Goal: Transaction & Acquisition: Book appointment/travel/reservation

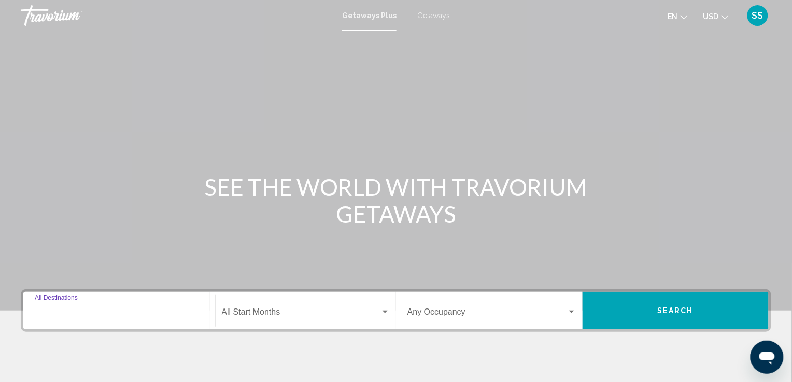
click at [133, 313] on input "Destination All Destinations" at bounding box center [119, 314] width 169 height 9
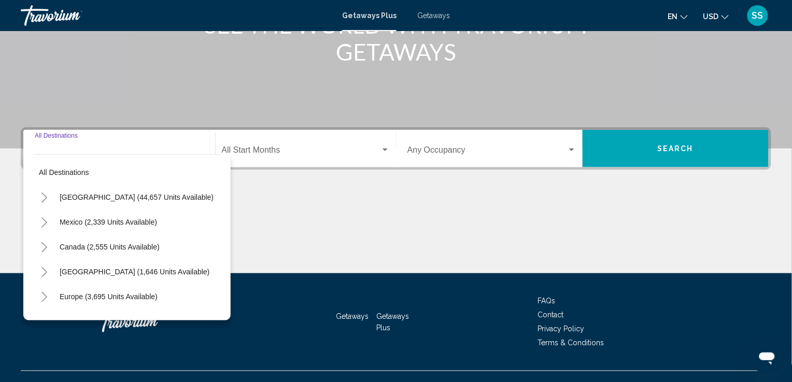
scroll to position [180, 0]
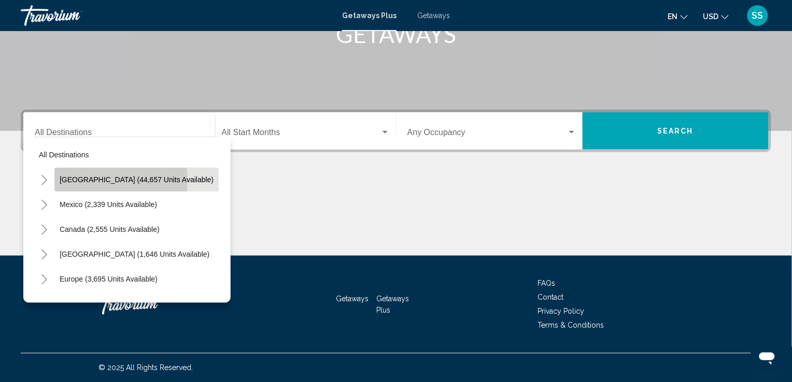
click at [99, 180] on span "[GEOGRAPHIC_DATA] (44,657 units available)" at bounding box center [137, 180] width 154 height 8
type input "**********"
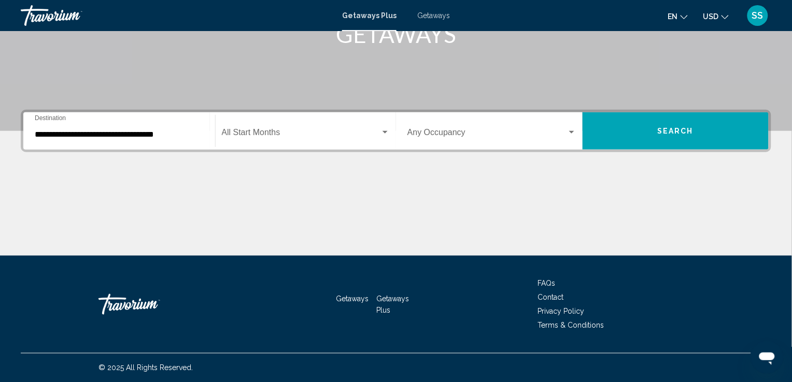
click at [262, 128] on div "Start Month All Start Months" at bounding box center [306, 131] width 168 height 33
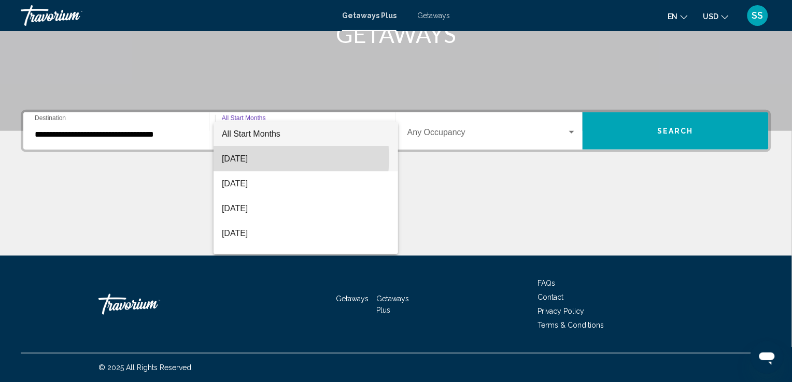
click at [267, 158] on span "[DATE]" at bounding box center [306, 159] width 168 height 25
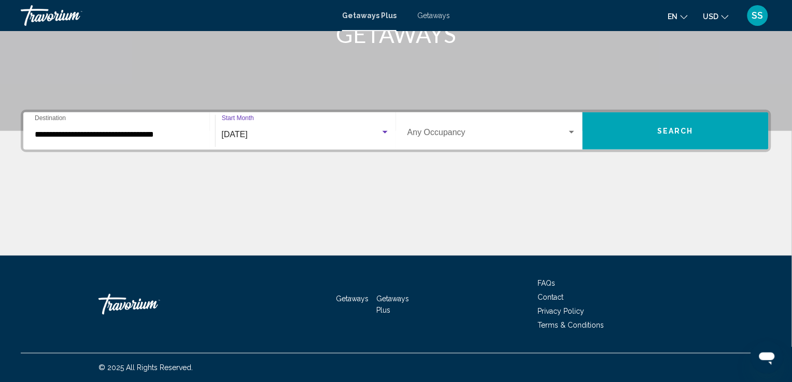
click at [565, 130] on span "Search widget" at bounding box center [487, 134] width 160 height 9
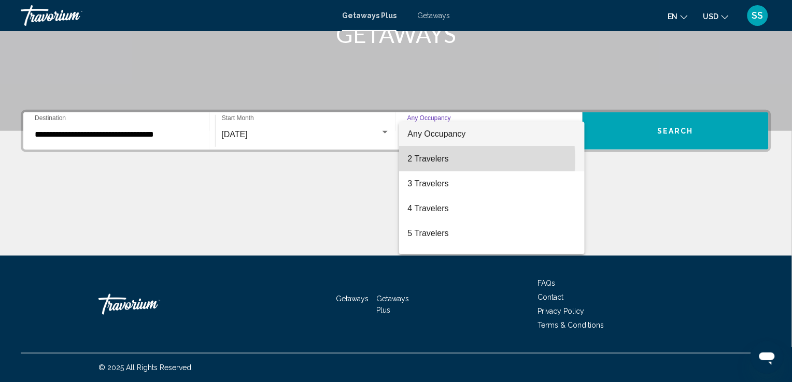
click at [417, 160] on span "2 Travelers" at bounding box center [491, 159] width 169 height 25
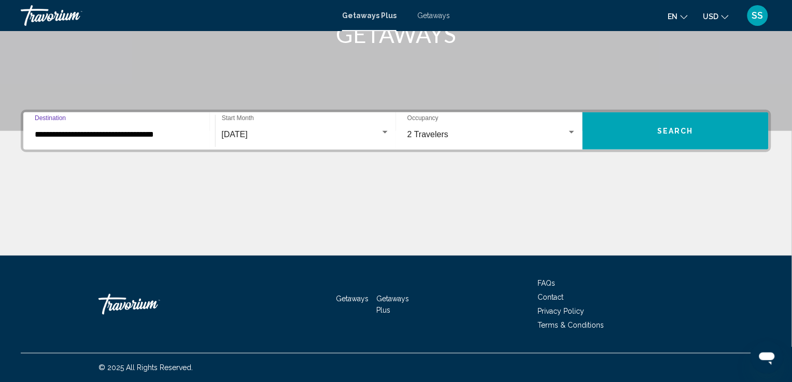
click at [168, 135] on input "**********" at bounding box center [119, 134] width 169 height 9
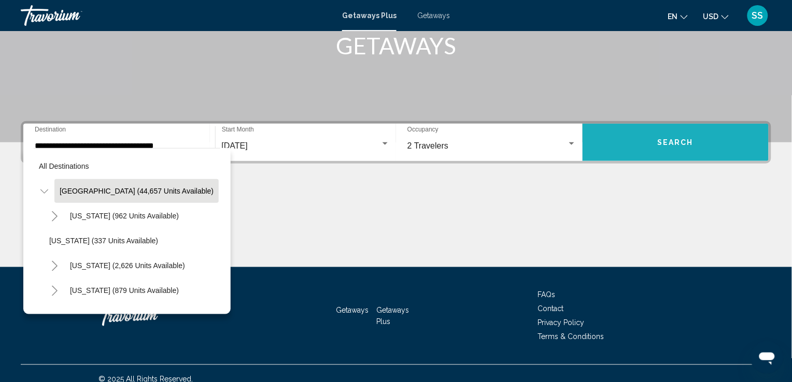
click at [640, 138] on button "Search" at bounding box center [676, 142] width 187 height 37
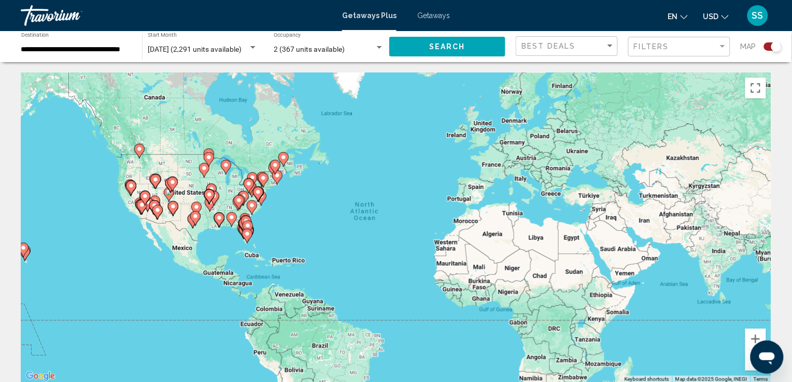
click at [564, 51] on div "Best Deals" at bounding box center [567, 46] width 93 height 19
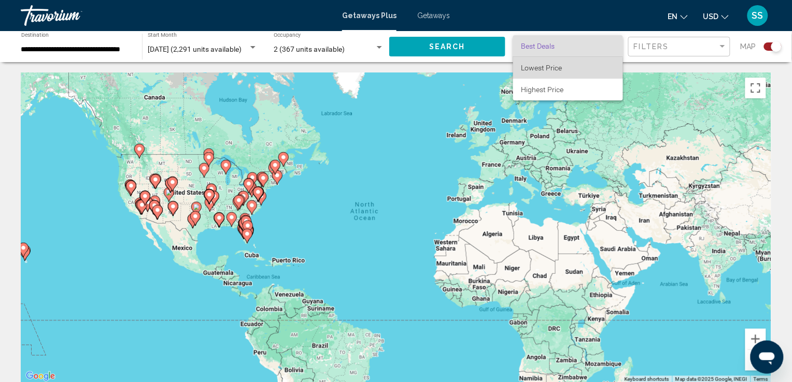
click at [537, 70] on span "Lowest Price" at bounding box center [541, 68] width 41 height 8
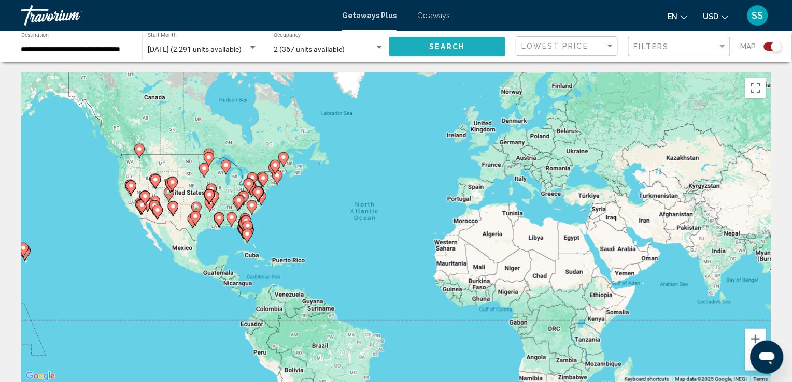
click at [463, 46] on span "Search" at bounding box center [447, 47] width 36 height 8
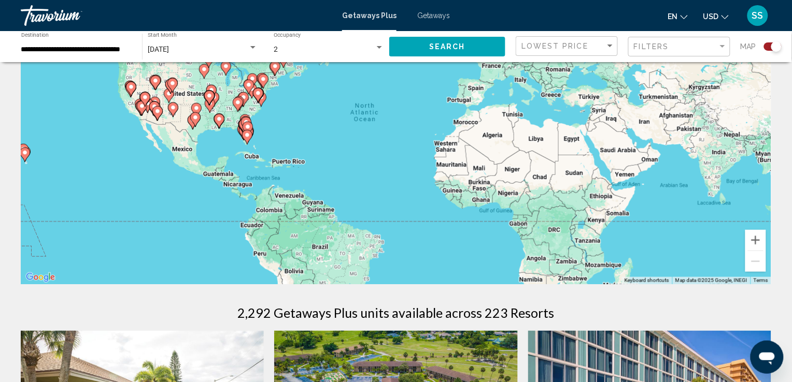
scroll to position [96, 0]
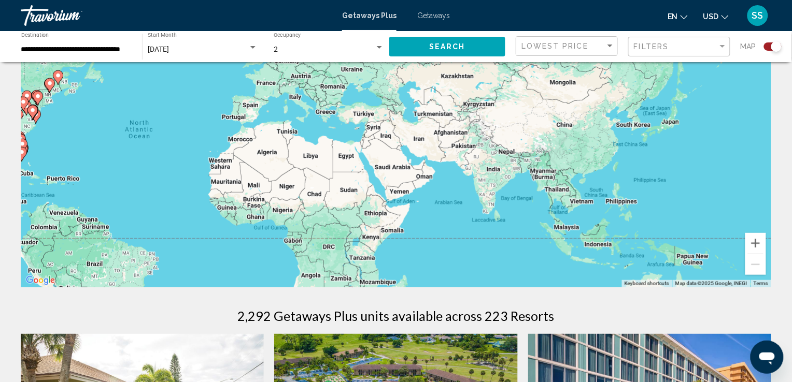
drag, startPoint x: 718, startPoint y: 153, endPoint x: 491, endPoint y: 167, distance: 226.9
click at [491, 167] on div "To activate drag with keyboard, press Alt + Enter. Once in keyboard drag state,…" at bounding box center [396, 132] width 750 height 311
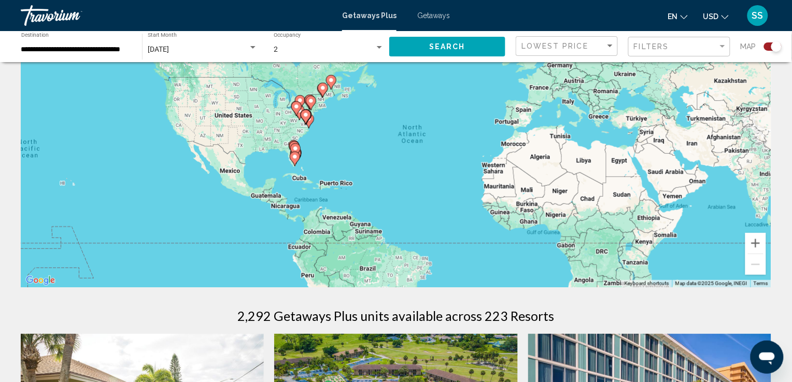
drag, startPoint x: 159, startPoint y: 182, endPoint x: 433, endPoint y: 187, distance: 274.2
click at [433, 187] on div "To activate drag with keyboard, press Alt + Enter. Once in keyboard drag state,…" at bounding box center [396, 132] width 750 height 311
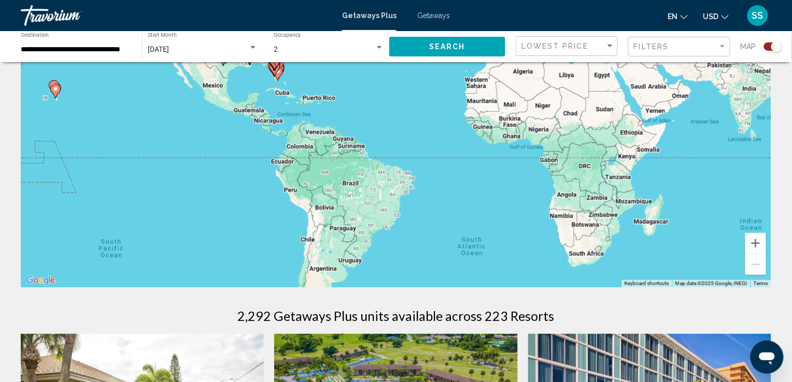
drag, startPoint x: 379, startPoint y: 219, endPoint x: 359, endPoint y: 126, distance: 95.6
click at [359, 126] on div "To activate drag with keyboard, press Alt + Enter. Once in keyboard drag state,…" at bounding box center [396, 132] width 750 height 311
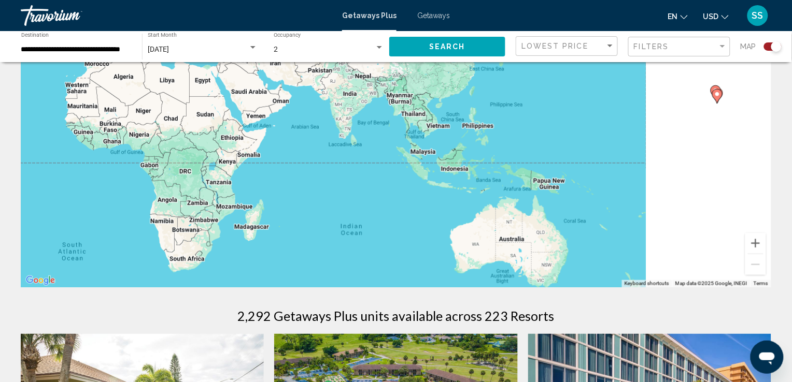
drag, startPoint x: 504, startPoint y: 125, endPoint x: 104, endPoint y: 136, distance: 400.8
click at [104, 136] on div "To activate drag with keyboard, press Alt + Enter. Once in keyboard drag state,…" at bounding box center [396, 132] width 750 height 311
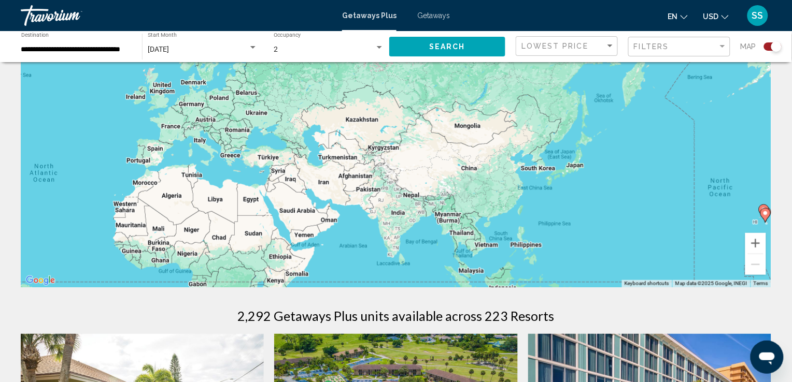
drag, startPoint x: 405, startPoint y: 104, endPoint x: 454, endPoint y: 226, distance: 131.9
click at [454, 226] on div "To activate drag with keyboard, press Alt + Enter. Once in keyboard drag state,…" at bounding box center [396, 132] width 750 height 311
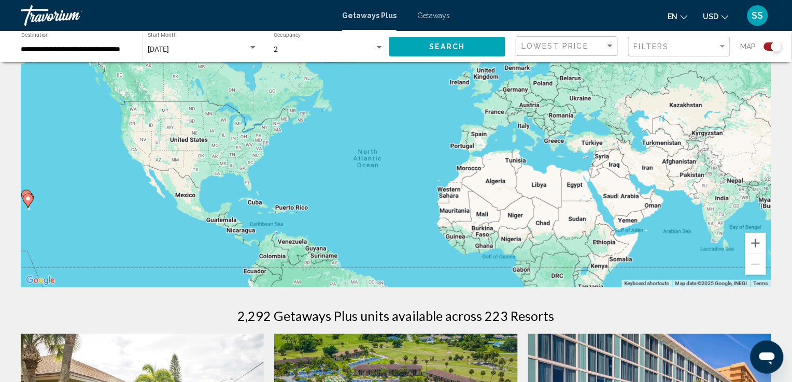
drag, startPoint x: 270, startPoint y: 204, endPoint x: 612, endPoint y: 185, distance: 343.1
click at [612, 185] on div "To activate drag with keyboard, press Alt + Enter. Once in keyboard drag state,…" at bounding box center [396, 132] width 750 height 311
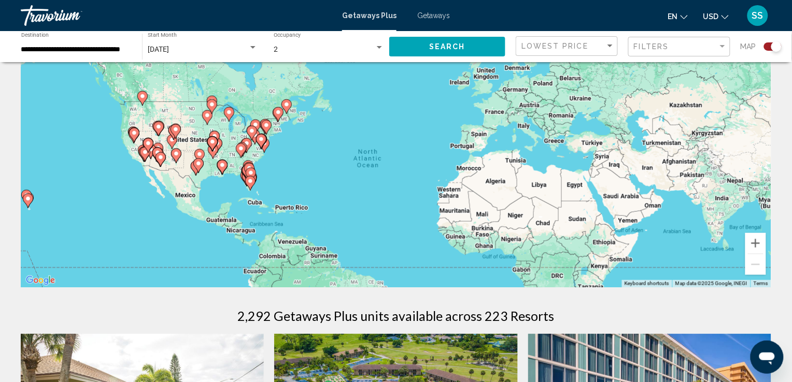
click at [203, 152] on icon "Main content" at bounding box center [199, 156] width 9 height 13
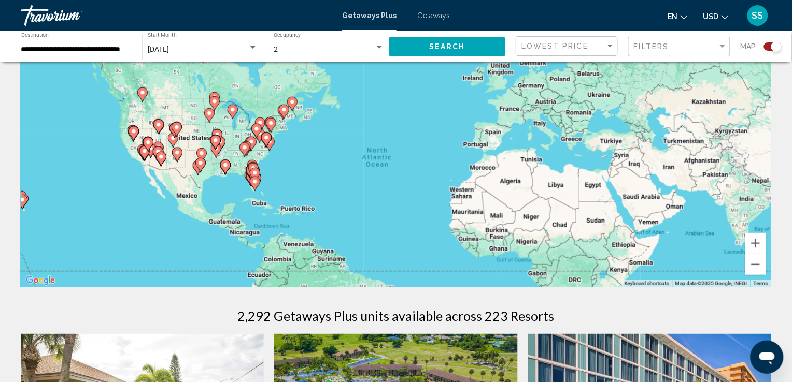
click at [396, 132] on div "Main content" at bounding box center [771, 132] width 750 height 0
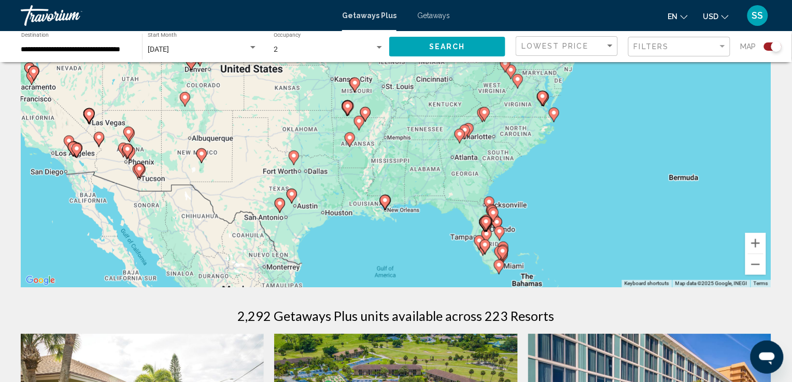
click at [338, 216] on div "To activate drag with keyboard, press Alt + Enter. Once in keyboard drag state,…" at bounding box center [396, 132] width 750 height 311
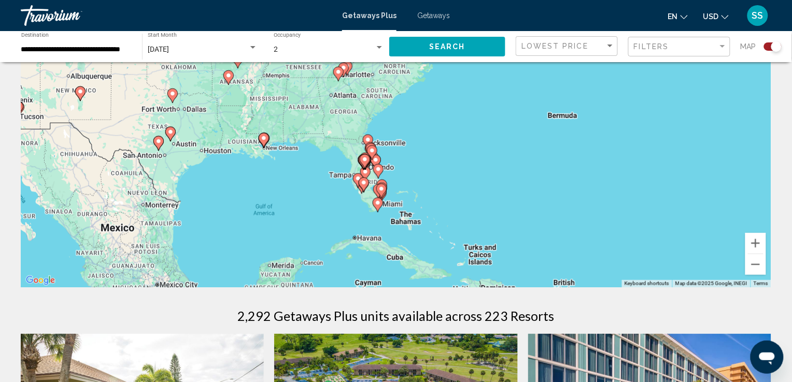
drag, startPoint x: 307, startPoint y: 190, endPoint x: 185, endPoint y: 128, distance: 137.7
click at [185, 128] on div "To activate drag with keyboard, press Alt + Enter. Once in keyboard drag state,…" at bounding box center [396, 132] width 750 height 311
click at [247, 146] on div "To activate drag with keyboard, press Alt + Enter. Once in keyboard drag state,…" at bounding box center [396, 132] width 750 height 311
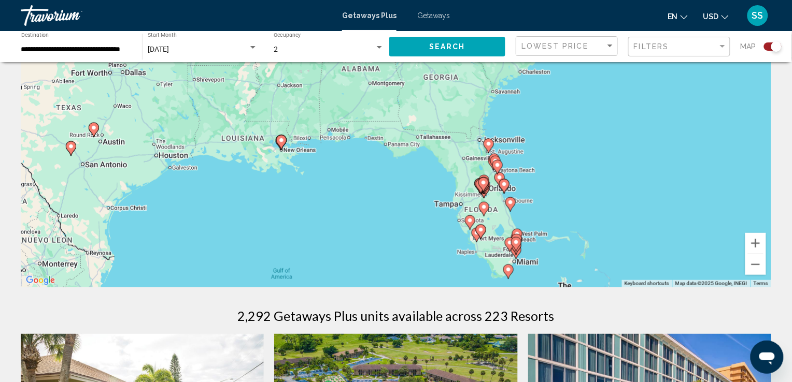
click at [245, 143] on div "To activate drag with keyboard, press Alt + Enter. Once in keyboard drag state,…" at bounding box center [396, 132] width 750 height 311
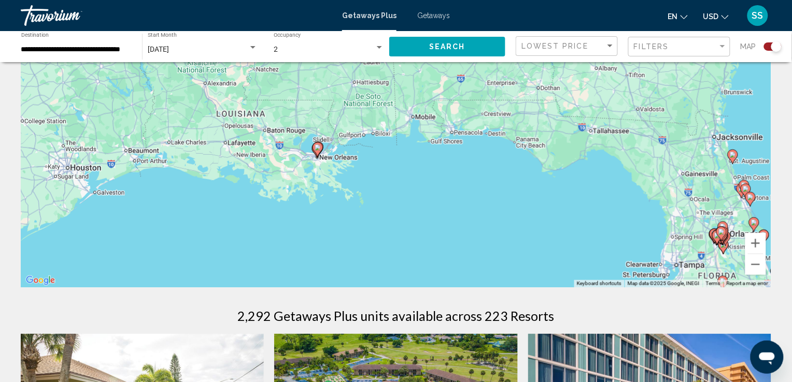
click at [286, 137] on div "To activate drag with keyboard, press Alt + Enter. Once in keyboard drag state,…" at bounding box center [396, 132] width 750 height 311
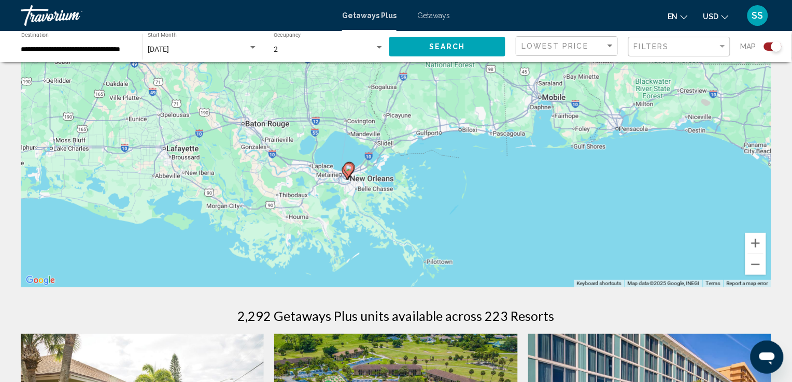
click at [78, 153] on div "To activate drag with keyboard, press Alt + Enter. Once in keyboard drag state,…" at bounding box center [396, 132] width 750 height 311
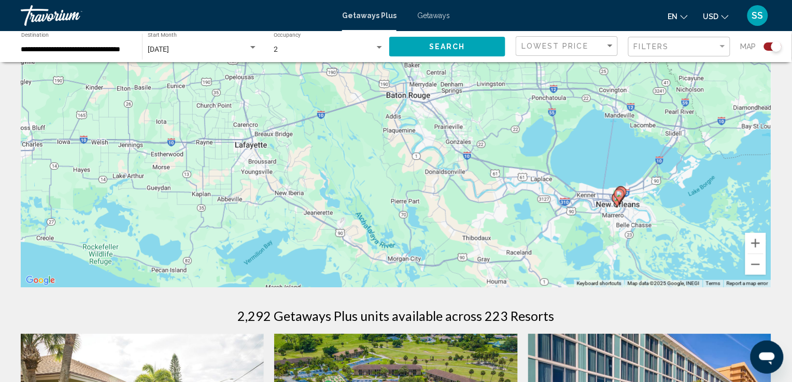
click at [259, 148] on div "To activate drag with keyboard, press Alt + Enter. Once in keyboard drag state,…" at bounding box center [396, 132] width 750 height 311
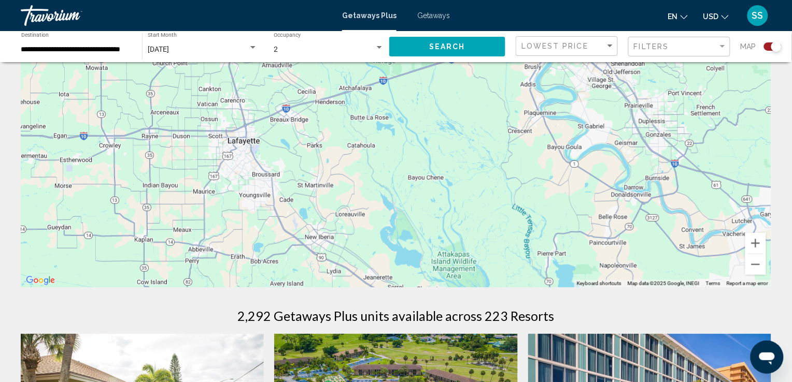
click at [246, 148] on div "To activate drag with keyboard, press Alt + Enter. Once in keyboard drag state,…" at bounding box center [396, 132] width 750 height 311
click at [257, 144] on div "To activate drag with keyboard, press Alt + Enter. Once in keyboard drag state,…" at bounding box center [396, 132] width 750 height 311
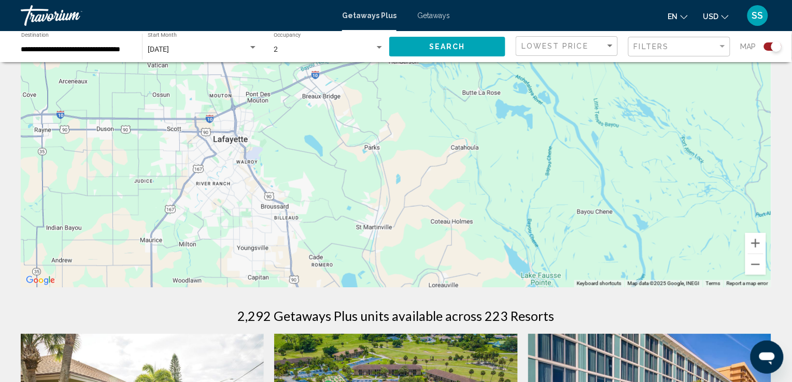
click at [247, 144] on div "Main content" at bounding box center [396, 132] width 750 height 311
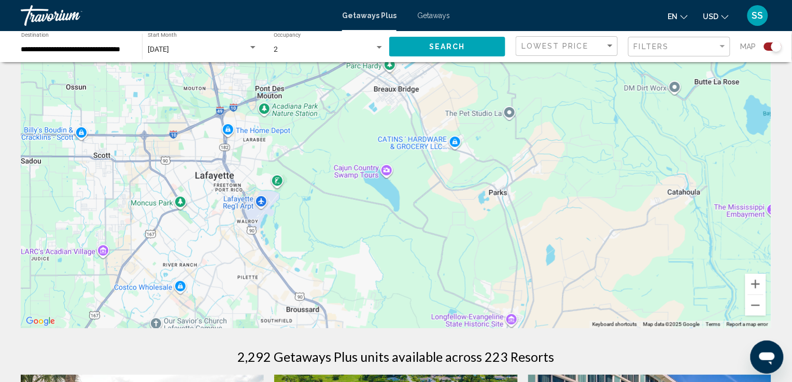
scroll to position [0, 0]
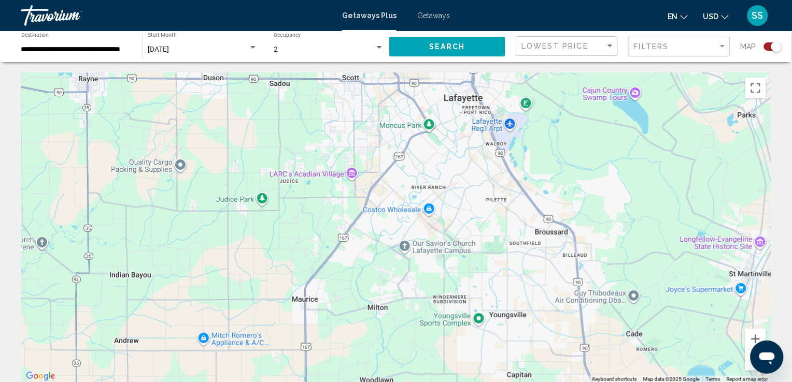
drag, startPoint x: 298, startPoint y: 250, endPoint x: 548, endPoint y: 117, distance: 283.3
click at [548, 117] on div "Main content" at bounding box center [396, 228] width 750 height 311
click at [467, 107] on div "Main content" at bounding box center [396, 228] width 750 height 311
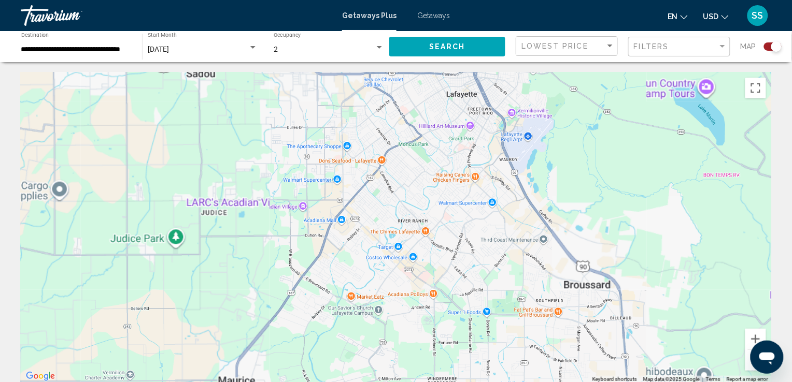
click at [467, 107] on div "Main content" at bounding box center [396, 228] width 750 height 311
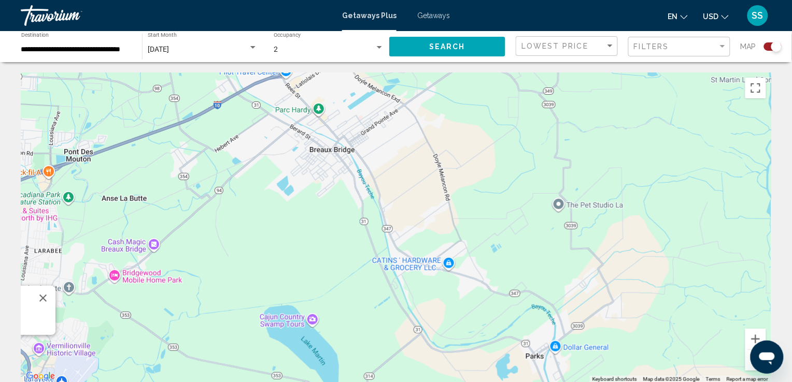
drag, startPoint x: 689, startPoint y: 179, endPoint x: 197, endPoint y: 362, distance: 525.3
click at [197, 362] on div "Freetown - Port Rico Freetown - Port Rico Lafayette, LA View on Google Maps" at bounding box center [396, 228] width 750 height 311
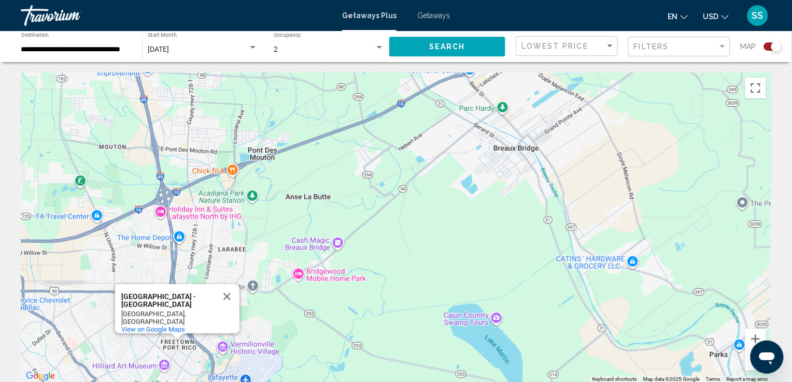
drag, startPoint x: 149, startPoint y: 288, endPoint x: 341, endPoint y: 286, distance: 191.8
click at [341, 286] on div "Freetown - Port Rico Freetown - Port Rico Lafayette, LA View on Google Maps" at bounding box center [396, 228] width 750 height 311
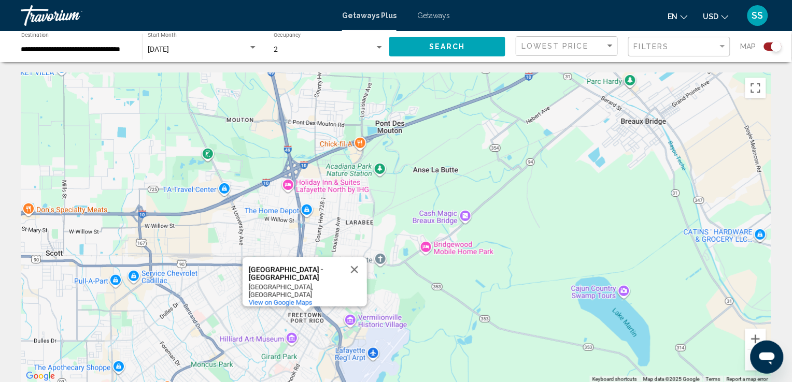
drag, startPoint x: 341, startPoint y: 286, endPoint x: 475, endPoint y: 257, distance: 137.4
click at [475, 257] on div "Freetown - Port Rico Freetown - Port Rico Lafayette, LA View on Google Maps" at bounding box center [396, 228] width 750 height 311
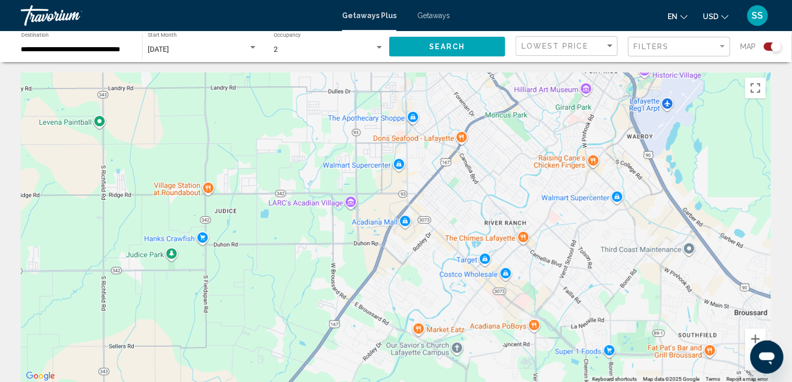
drag, startPoint x: 448, startPoint y: 249, endPoint x: 743, endPoint y: 1, distance: 385.4
click at [743, 1] on div "**********" at bounding box center [396, 191] width 792 height 382
click at [441, 13] on span "Getaways" at bounding box center [433, 15] width 33 height 8
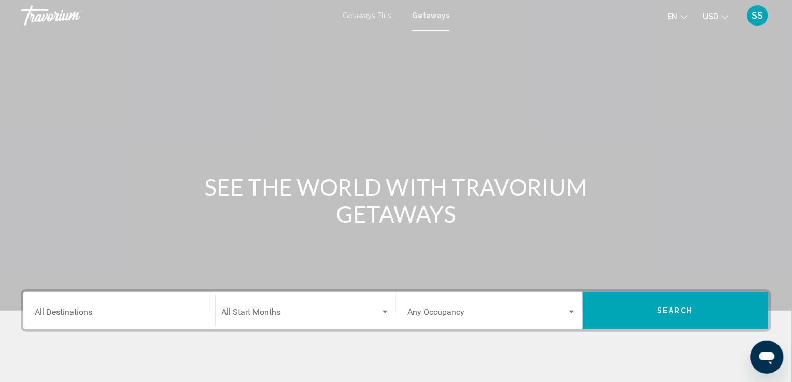
click at [441, 13] on span "Getaways" at bounding box center [430, 15] width 37 height 8
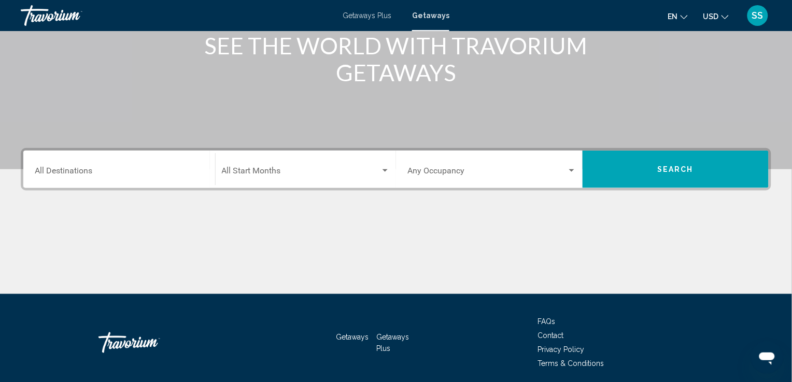
scroll to position [140, 0]
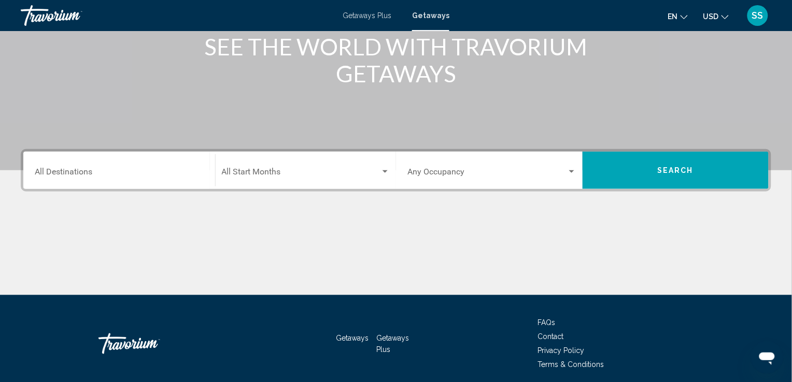
click at [133, 167] on div "Destination All Destinations" at bounding box center [119, 170] width 169 height 33
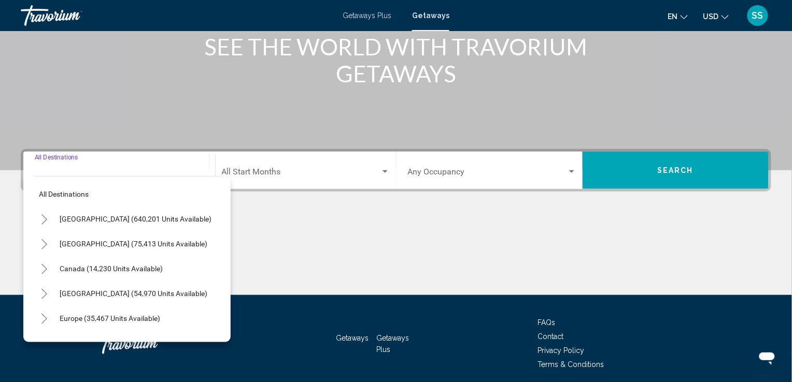
scroll to position [180, 0]
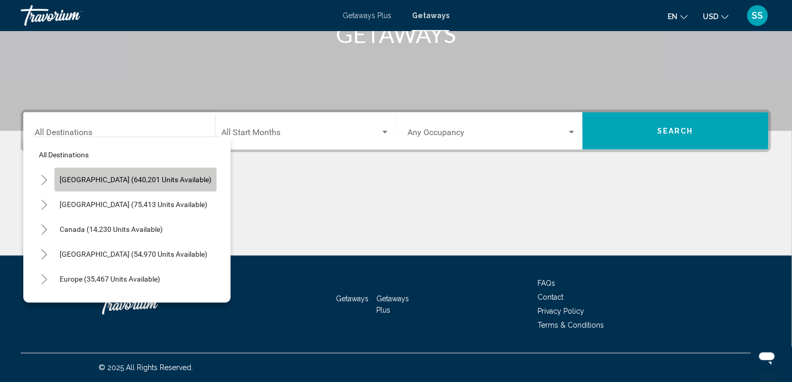
click at [136, 176] on span "United States (640,201 units available)" at bounding box center [136, 180] width 152 height 8
type input "**********"
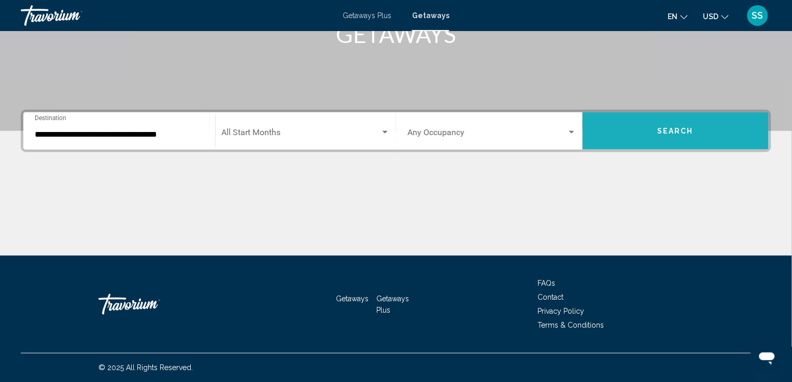
click at [647, 136] on button "Search" at bounding box center [676, 130] width 187 height 37
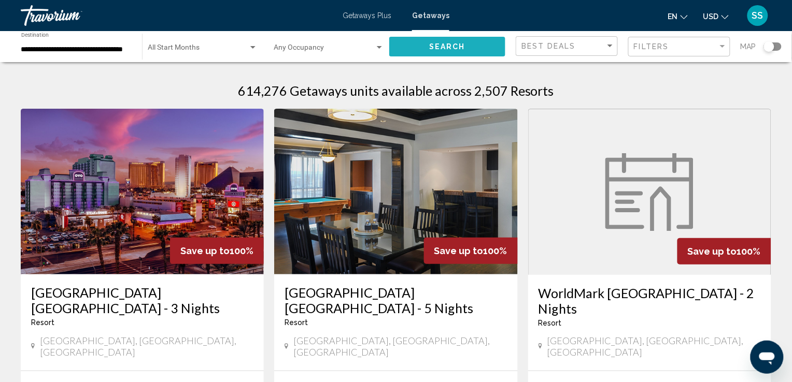
click at [422, 43] on button "Search" at bounding box center [447, 46] width 116 height 19
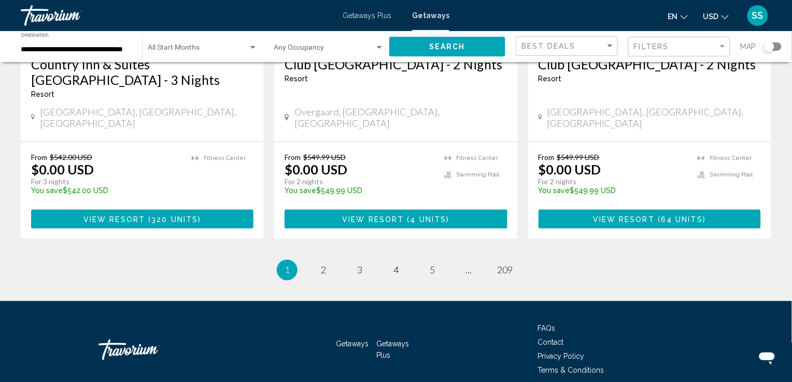
scroll to position [1363, 0]
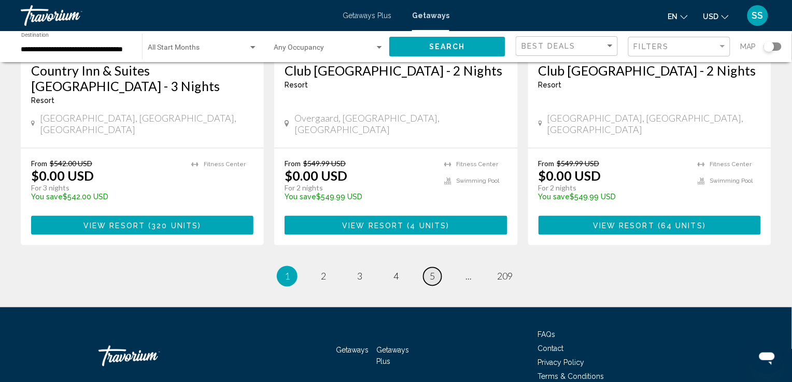
click at [430, 271] on span "5" at bounding box center [432, 276] width 5 height 11
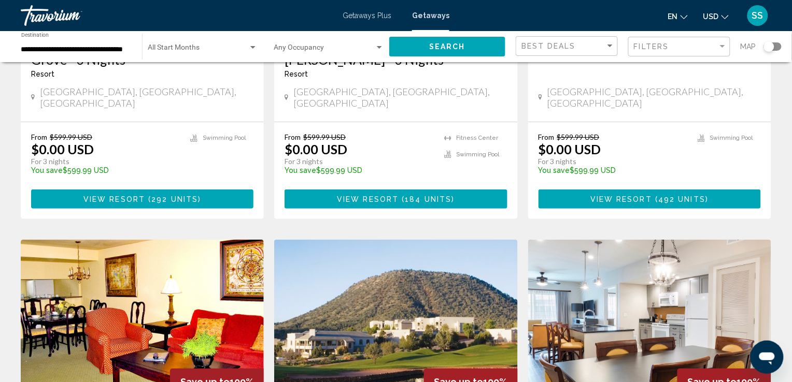
scroll to position [827, 0]
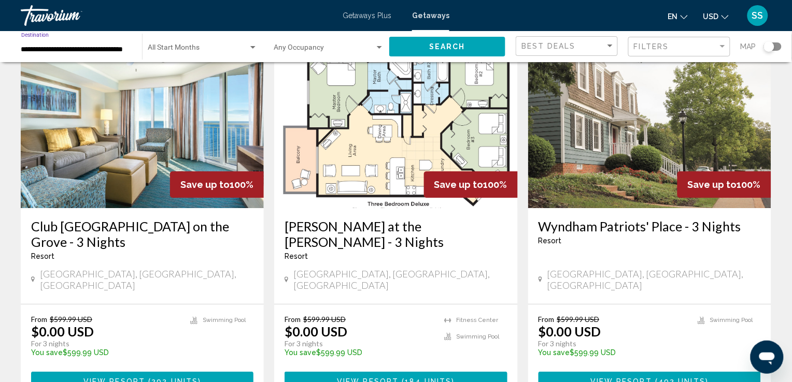
click at [32, 47] on input "**********" at bounding box center [76, 50] width 110 height 8
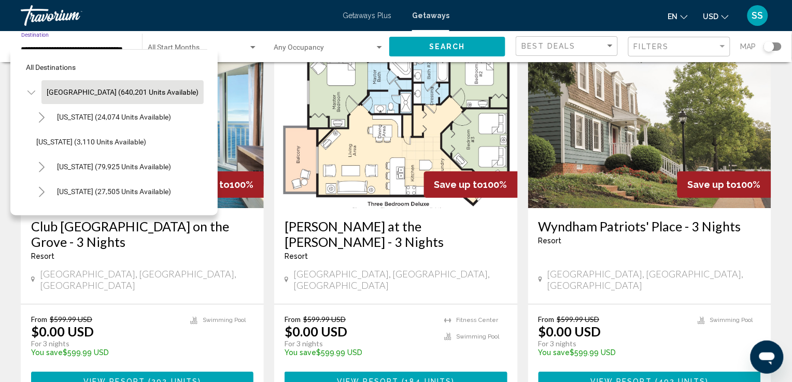
click at [32, 47] on input "**********" at bounding box center [76, 50] width 110 height 8
click at [381, 45] on div "Search widget" at bounding box center [379, 48] width 9 height 8
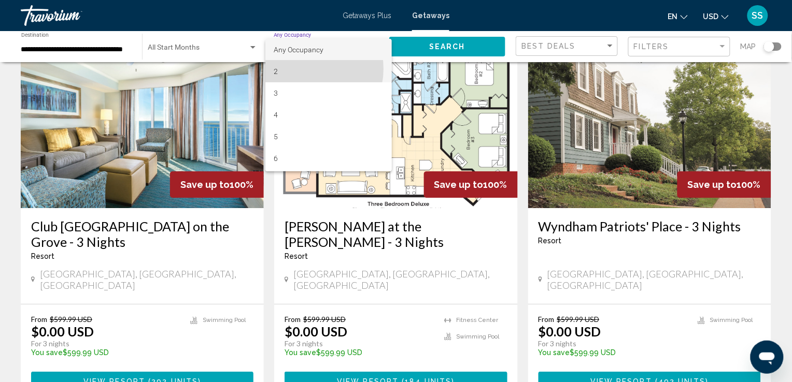
click at [307, 69] on span "2" at bounding box center [329, 72] width 110 height 22
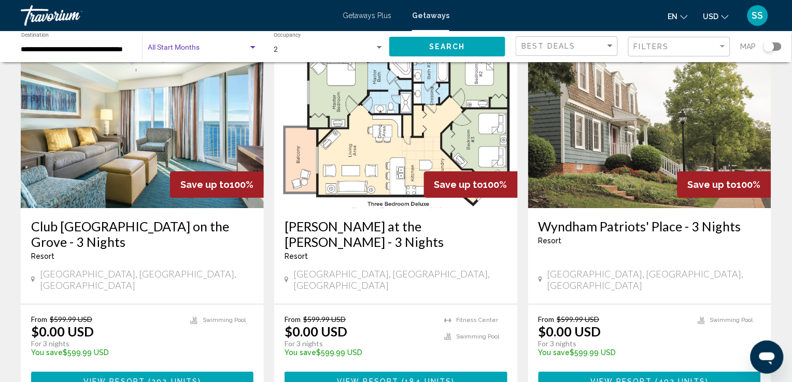
click at [252, 48] on div "Search widget" at bounding box center [252, 47] width 5 height 3
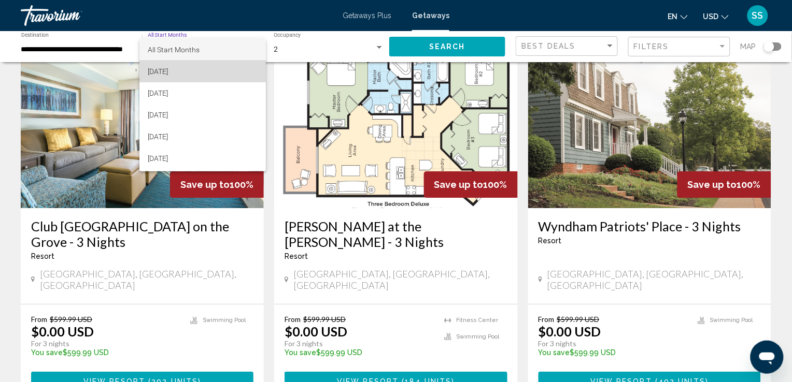
click at [209, 67] on span "[DATE]" at bounding box center [202, 72] width 109 height 22
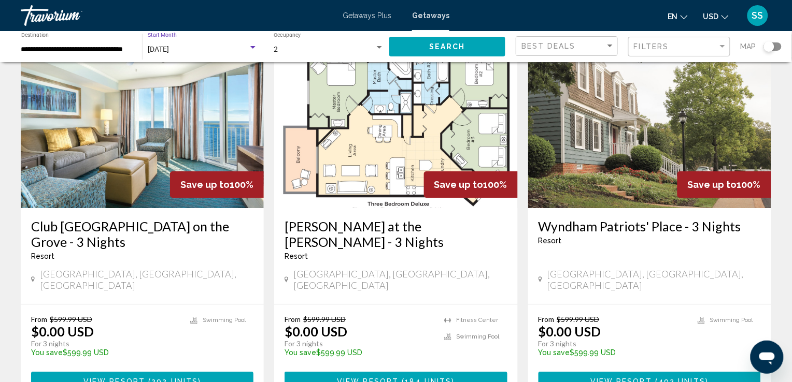
click at [115, 52] on input "**********" at bounding box center [76, 50] width 110 height 8
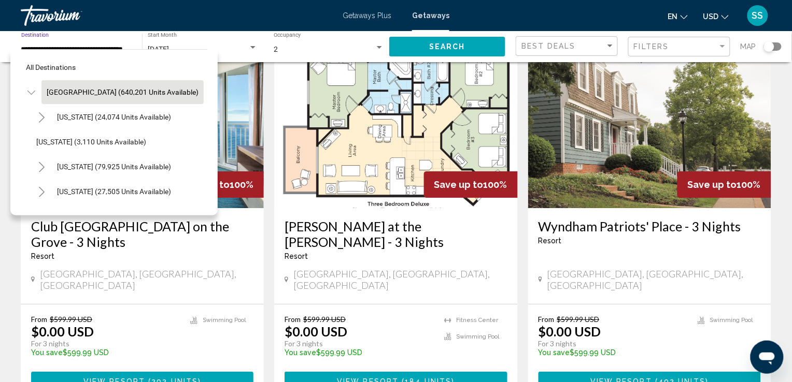
click at [115, 52] on div "All destinations United States (640,201 units available) Arizona (24,074 units …" at bounding box center [114, 130] width 187 height 161
click at [586, 45] on div "Best Deals" at bounding box center [563, 46] width 84 height 8
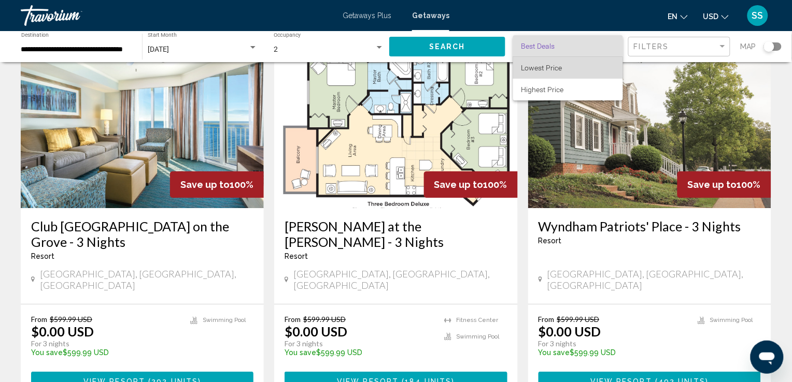
click at [546, 73] on span "Lowest Price" at bounding box center [567, 68] width 93 height 22
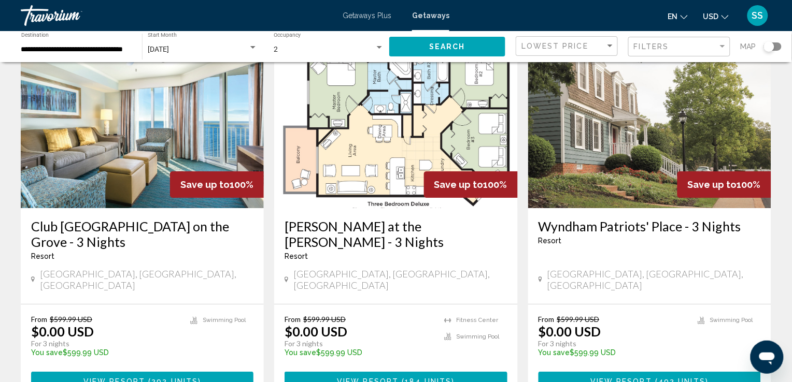
click at [784, 49] on div "**********" at bounding box center [396, 46] width 792 height 31
click at [774, 47] on div "Search widget" at bounding box center [769, 46] width 10 height 10
click at [750, 52] on span "Map" at bounding box center [749, 46] width 16 height 15
click at [768, 49] on div "Search widget" at bounding box center [773, 46] width 18 height 8
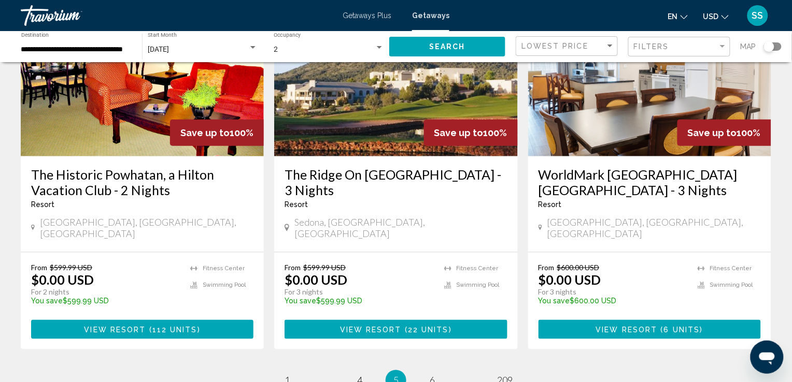
scroll to position [1261, 0]
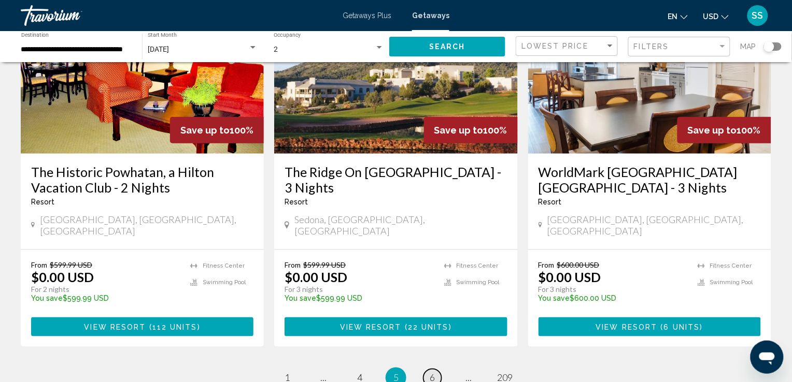
click at [430, 373] on span "6" at bounding box center [432, 378] width 5 height 11
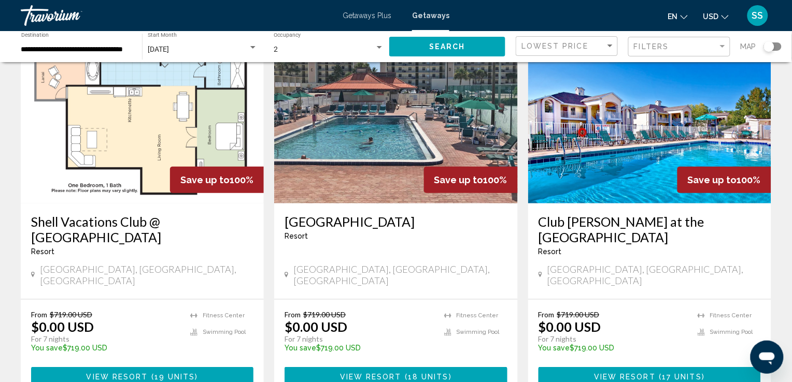
scroll to position [1353, 0]
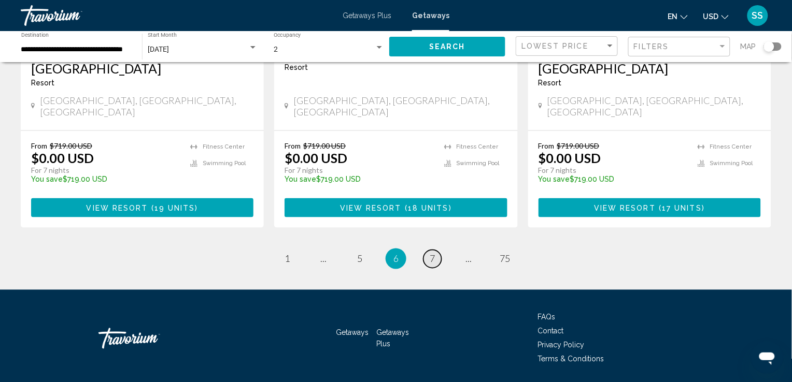
click at [431, 253] on span "7" at bounding box center [432, 258] width 5 height 11
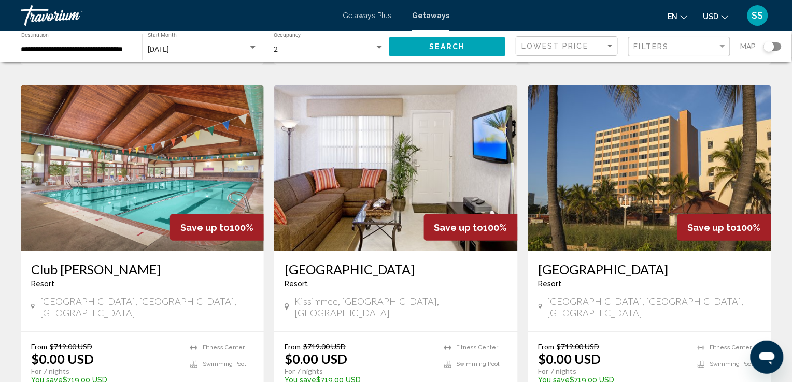
scroll to position [1307, 0]
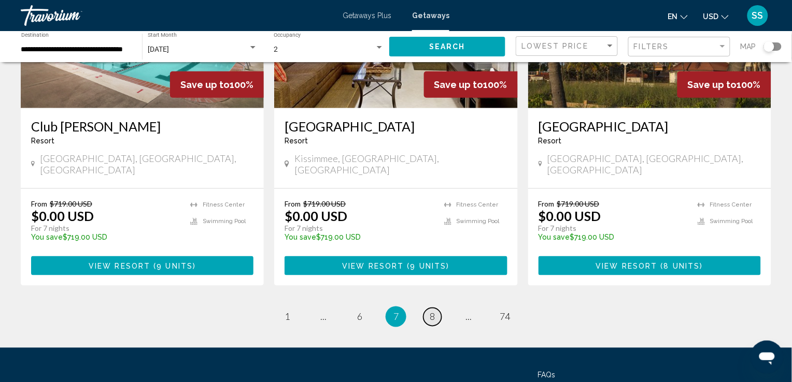
click at [433, 311] on span "8" at bounding box center [432, 316] width 5 height 11
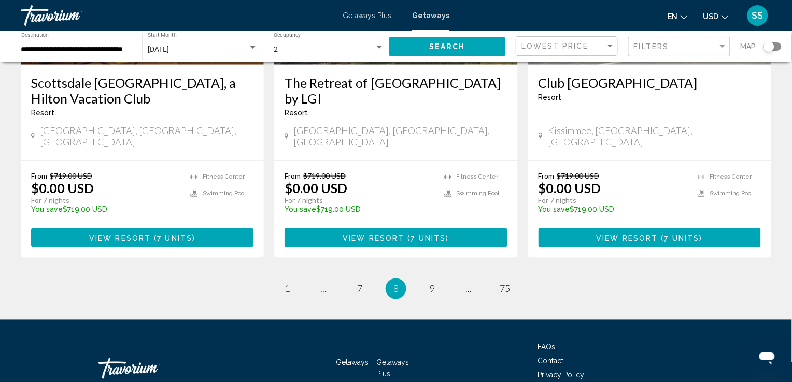
scroll to position [1353, 0]
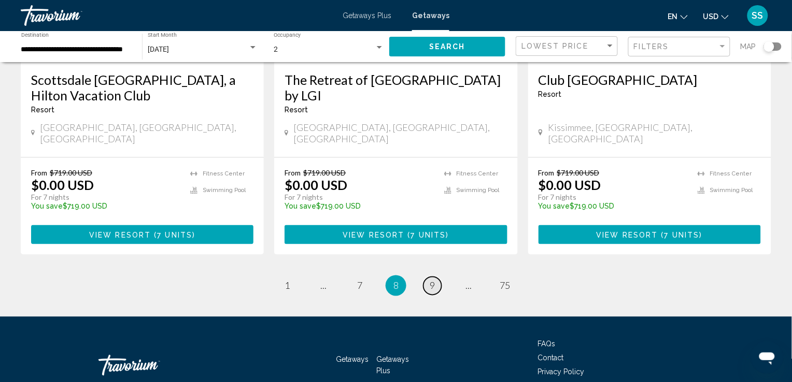
click at [433, 280] on span "9" at bounding box center [432, 285] width 5 height 11
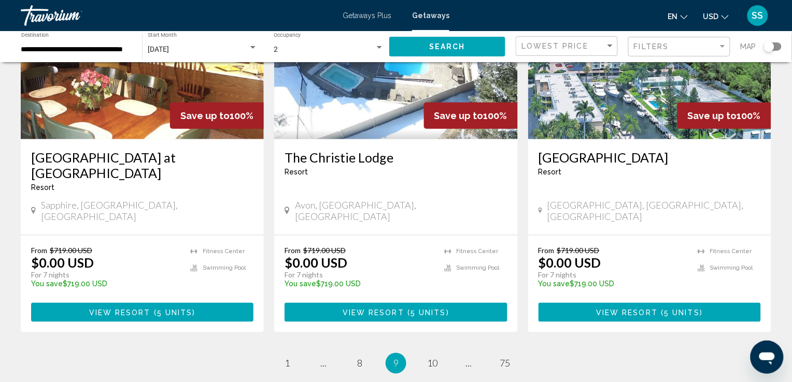
scroll to position [1282, 0]
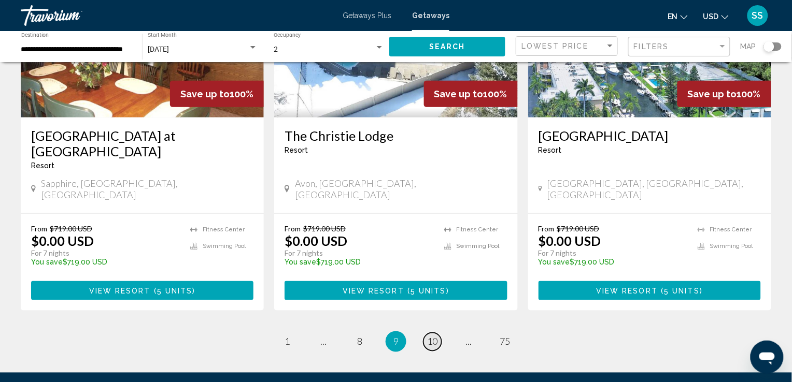
click at [435, 336] on span "10" at bounding box center [432, 341] width 10 height 11
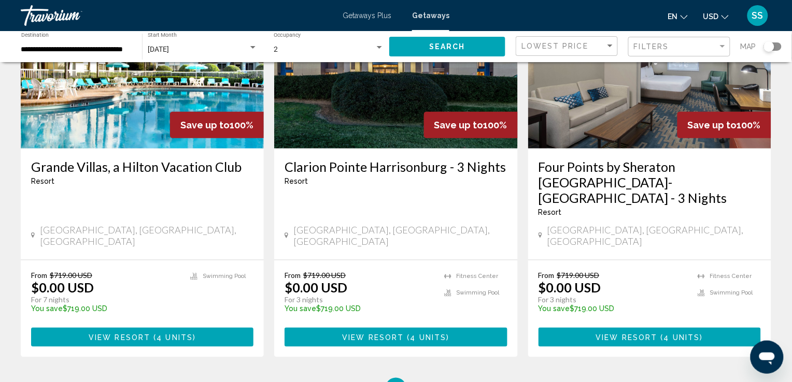
scroll to position [1248, 0]
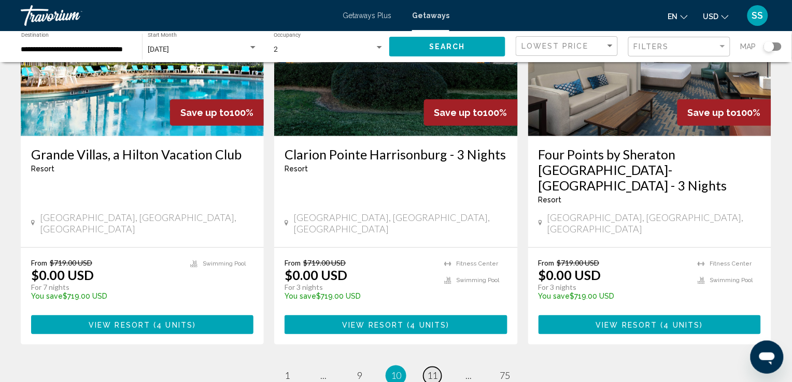
click at [435, 371] on span "11" at bounding box center [432, 376] width 10 height 11
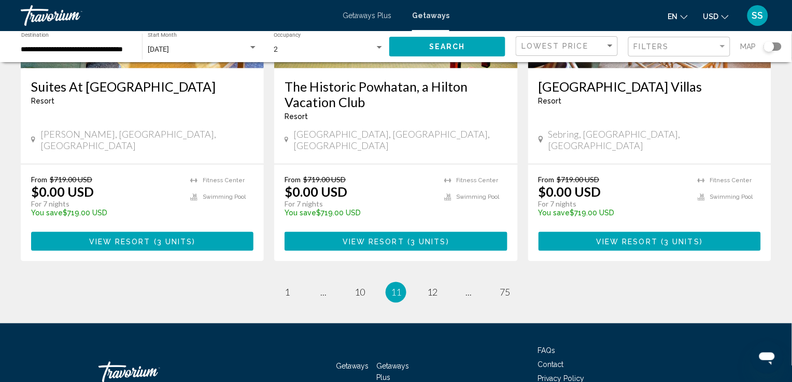
scroll to position [1353, 0]
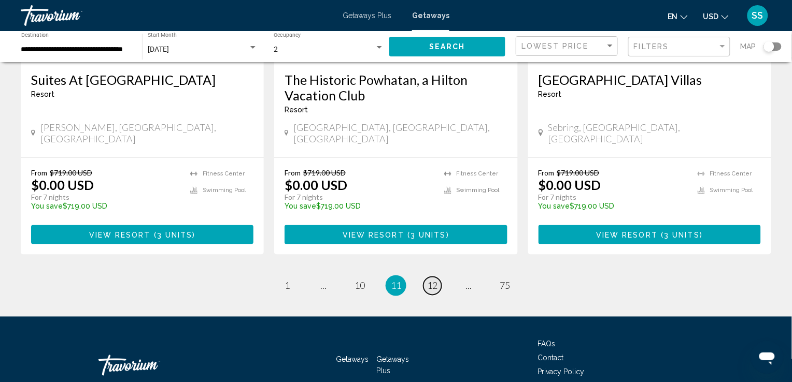
click at [429, 280] on span "12" at bounding box center [432, 285] width 10 height 11
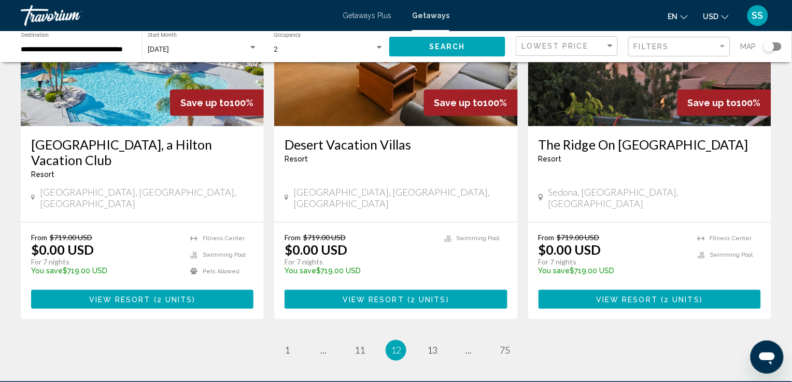
scroll to position [1276, 0]
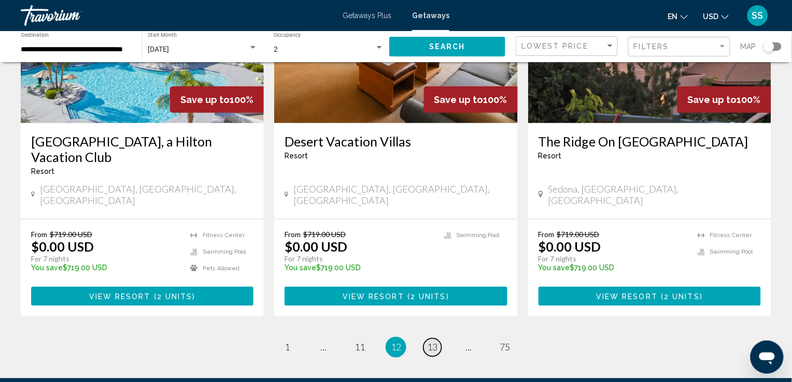
click at [434, 342] on span "13" at bounding box center [432, 347] width 10 height 11
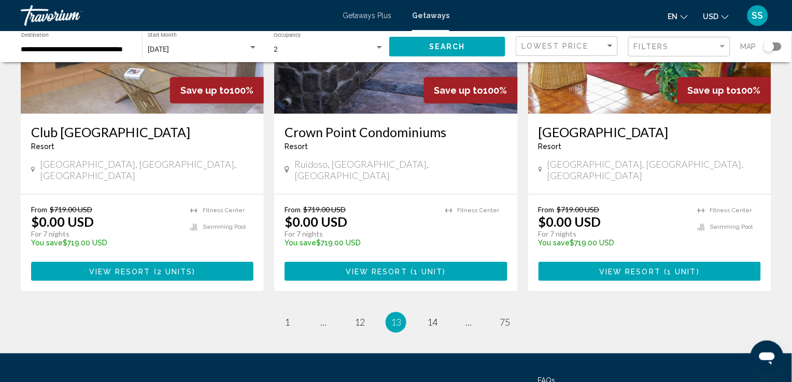
scroll to position [1288, 0]
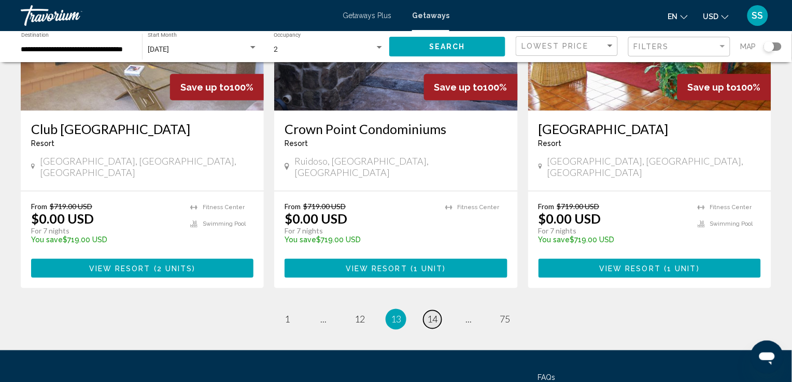
click at [434, 314] on span "14" at bounding box center [432, 319] width 10 height 11
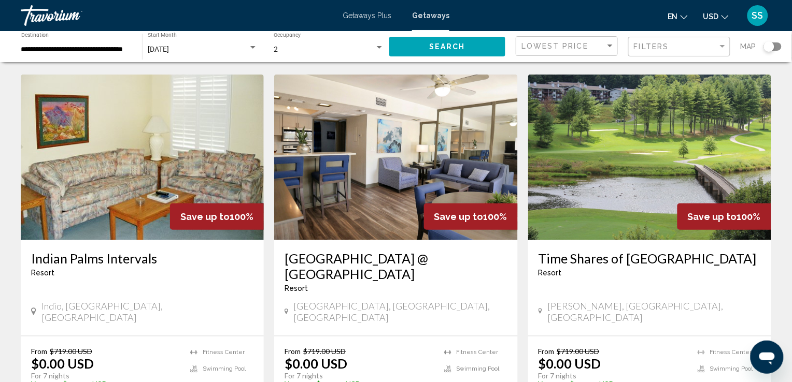
scroll to position [1322, 0]
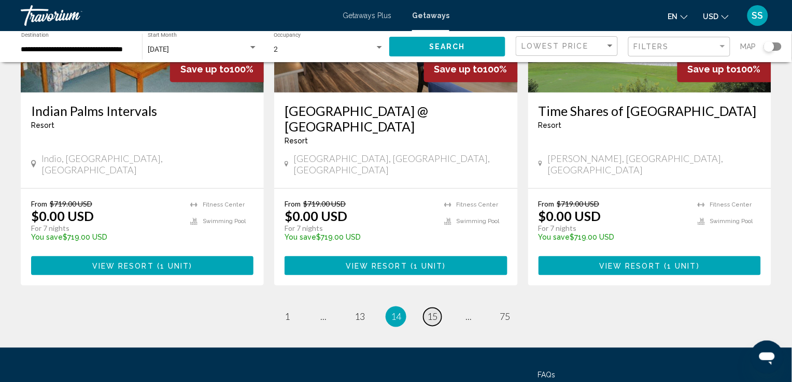
click at [433, 311] on span "15" at bounding box center [432, 316] width 10 height 11
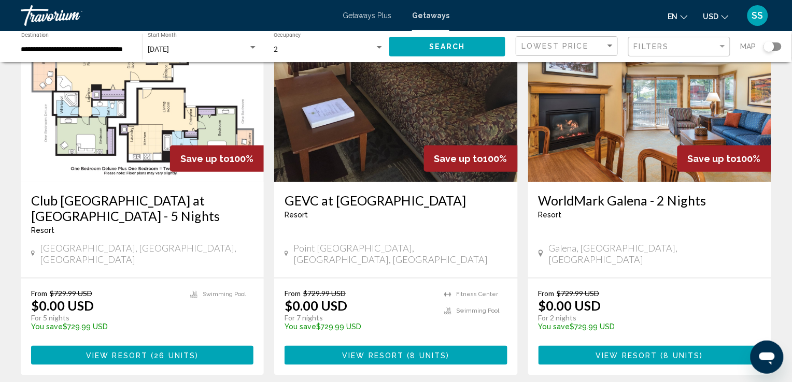
scroll to position [1369, 0]
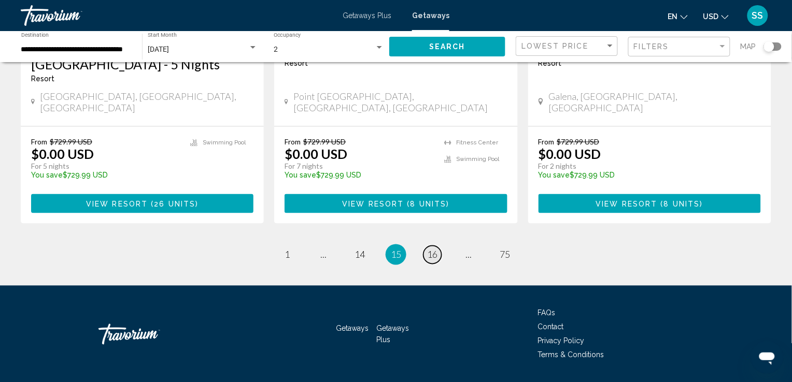
click at [437, 249] on span "16" at bounding box center [432, 254] width 10 height 11
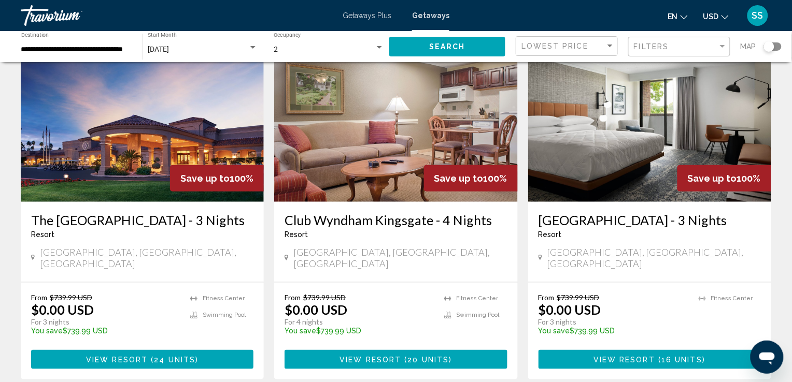
scroll to position [1257, 0]
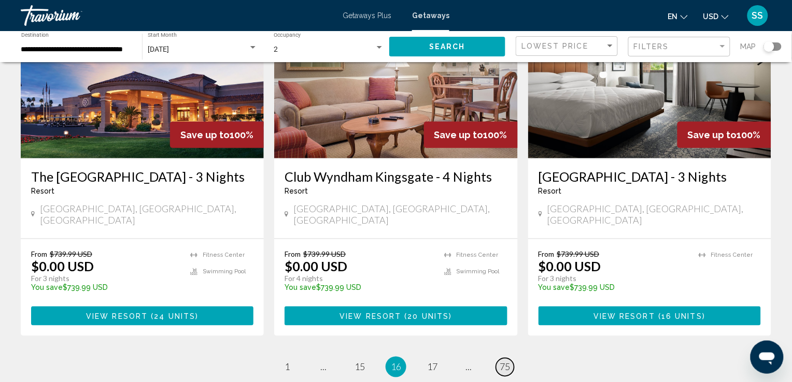
click at [504, 362] on span "75" at bounding box center [505, 367] width 10 height 11
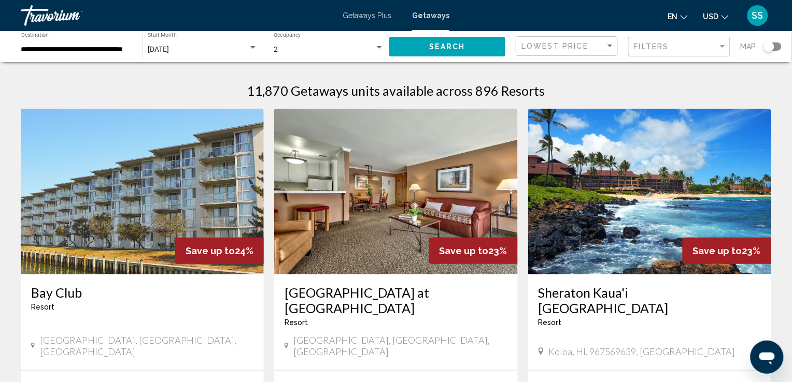
click at [651, 202] on img "Main content" at bounding box center [649, 192] width 243 height 166
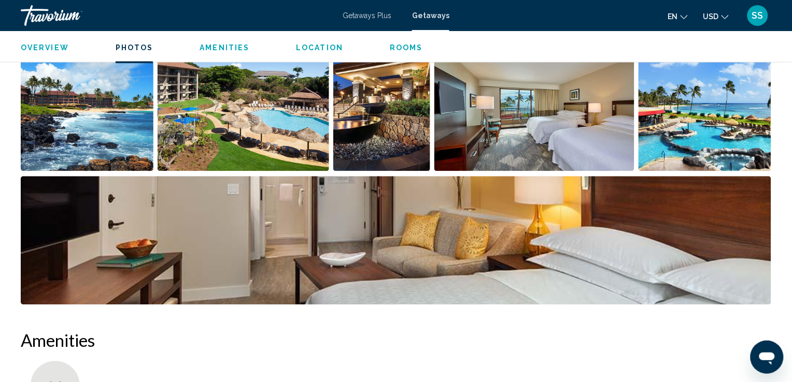
scroll to position [525, 0]
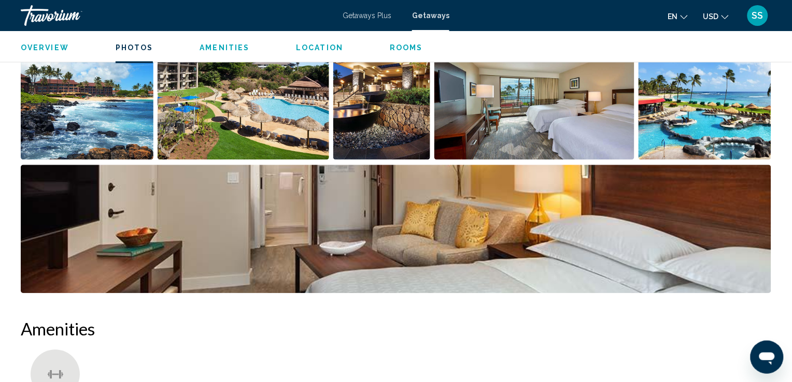
click at [102, 115] on img "Open full-screen image slider" at bounding box center [87, 96] width 133 height 129
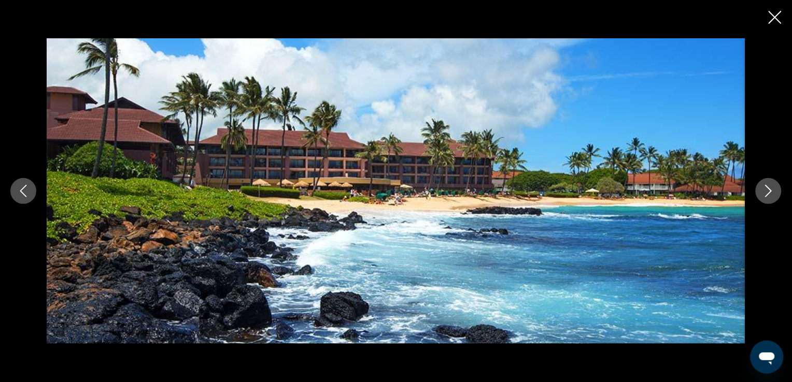
click at [771, 192] on icon "Next image" at bounding box center [769, 191] width 7 height 12
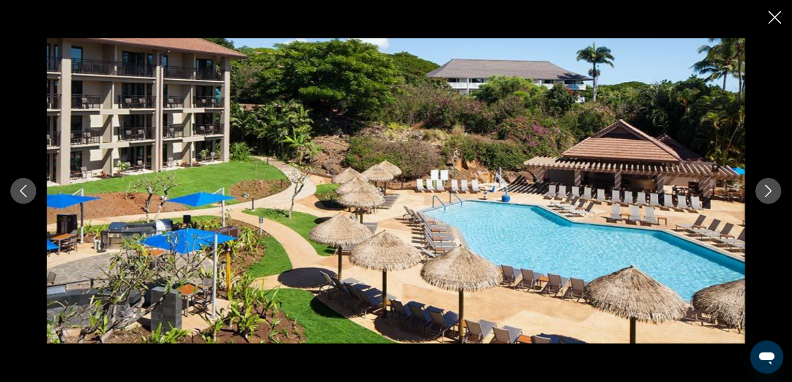
click at [771, 192] on icon "Next image" at bounding box center [769, 191] width 7 height 12
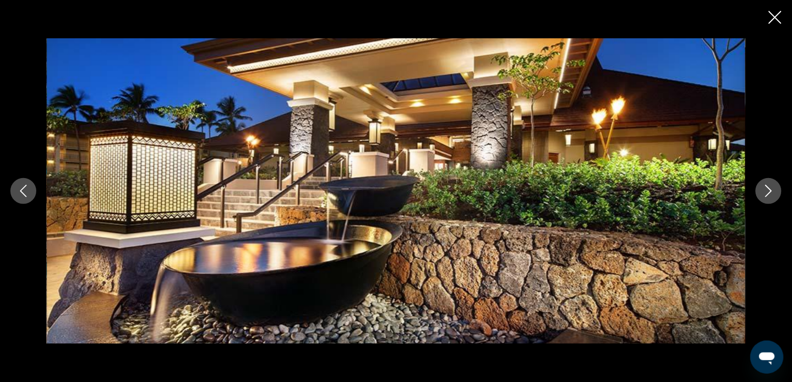
click at [771, 192] on icon "Next image" at bounding box center [769, 191] width 7 height 12
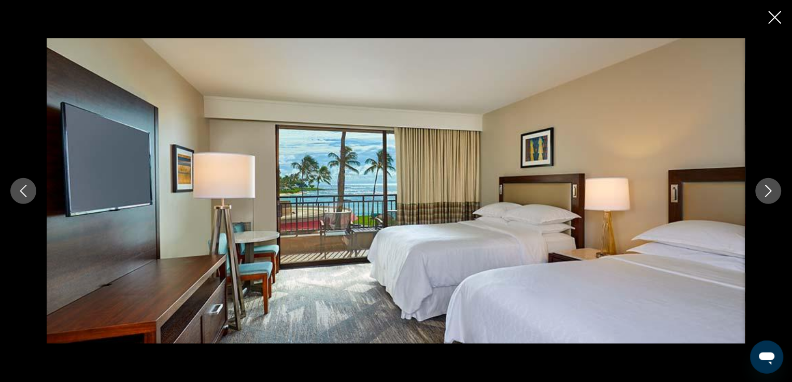
click at [771, 192] on icon "Next image" at bounding box center [769, 191] width 7 height 12
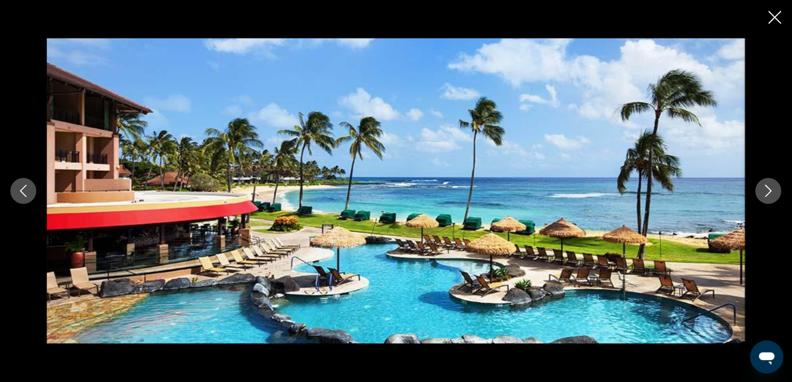
click at [771, 192] on icon "Next image" at bounding box center [769, 191] width 7 height 12
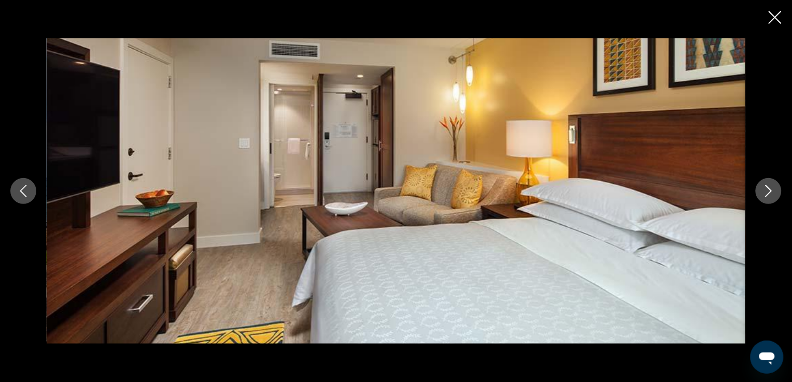
click at [771, 192] on icon "Next image" at bounding box center [769, 191] width 7 height 12
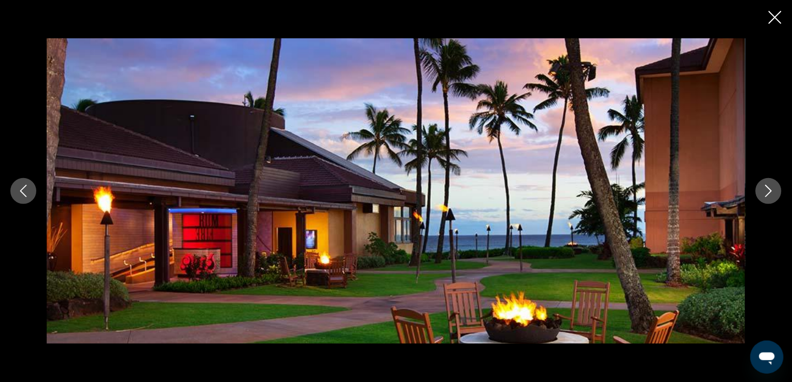
click at [771, 192] on icon "Next image" at bounding box center [769, 191] width 7 height 12
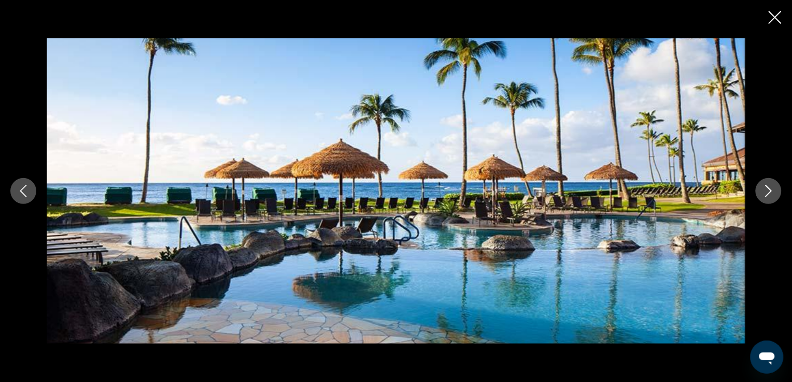
click at [771, 192] on icon "Next image" at bounding box center [769, 191] width 7 height 12
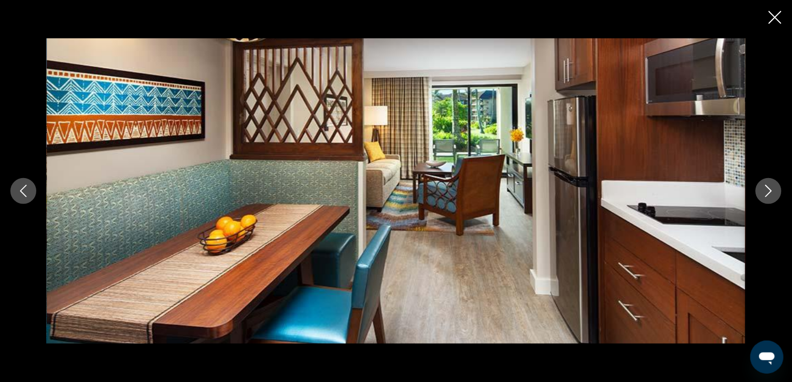
click at [771, 192] on icon "Next image" at bounding box center [769, 191] width 7 height 12
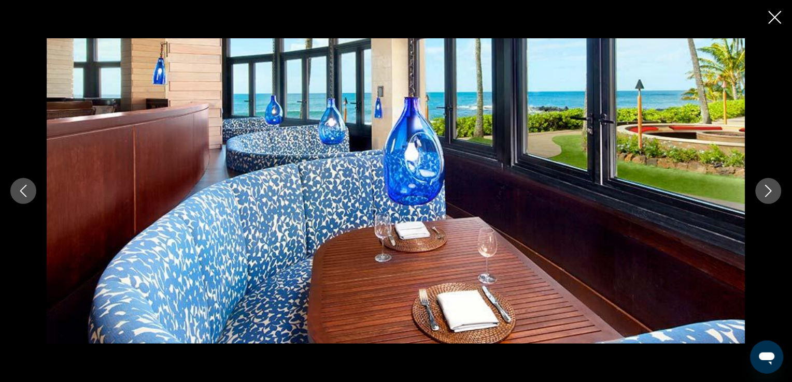
click at [771, 192] on icon "Next image" at bounding box center [769, 191] width 7 height 12
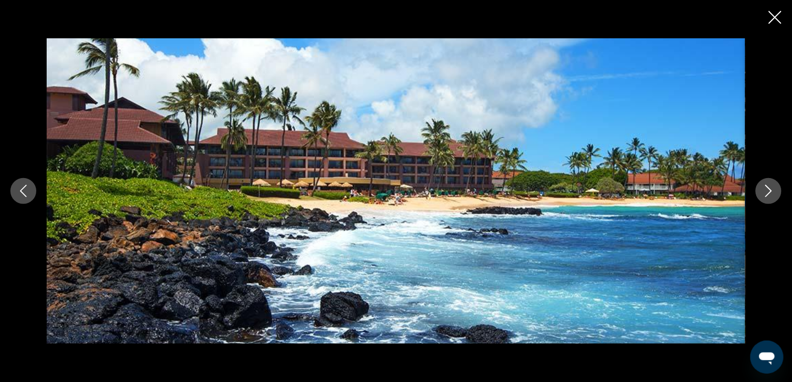
click at [771, 192] on icon "Next image" at bounding box center [769, 191] width 7 height 12
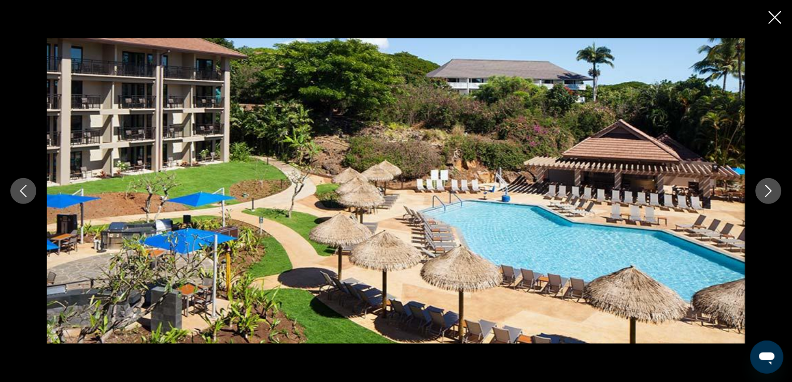
click at [773, 22] on icon "Close slideshow" at bounding box center [775, 17] width 13 height 13
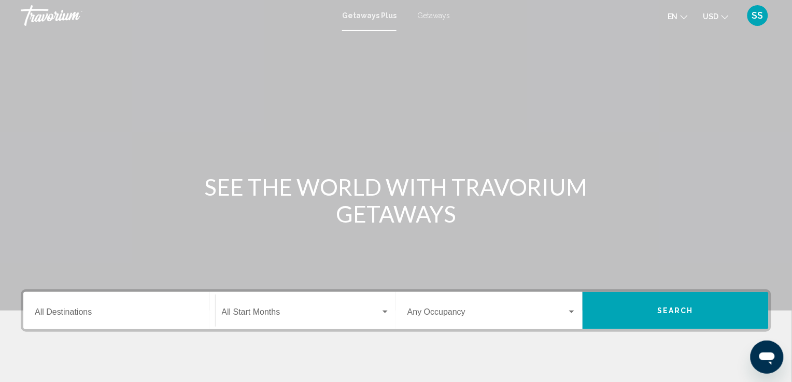
click at [67, 306] on div "Destination All Destinations" at bounding box center [119, 311] width 169 height 33
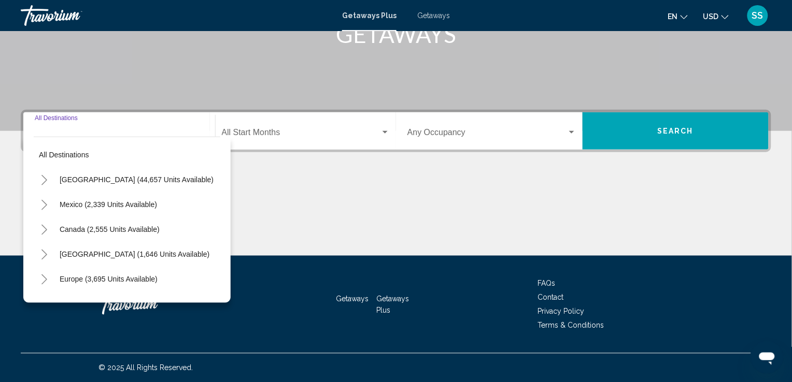
scroll to position [12, 0]
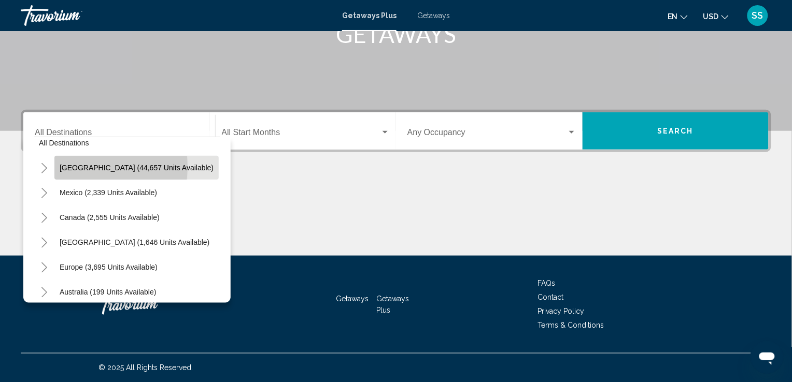
click at [65, 166] on span "[GEOGRAPHIC_DATA] (44,657 units available)" at bounding box center [137, 168] width 154 height 8
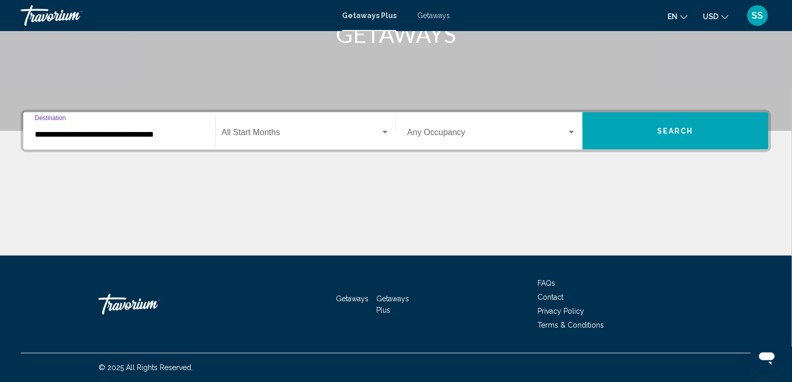
click at [120, 138] on input "**********" at bounding box center [119, 134] width 169 height 9
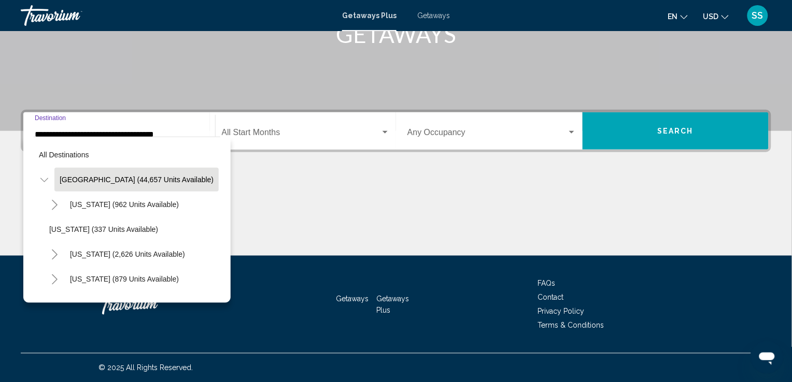
scroll to position [168, 0]
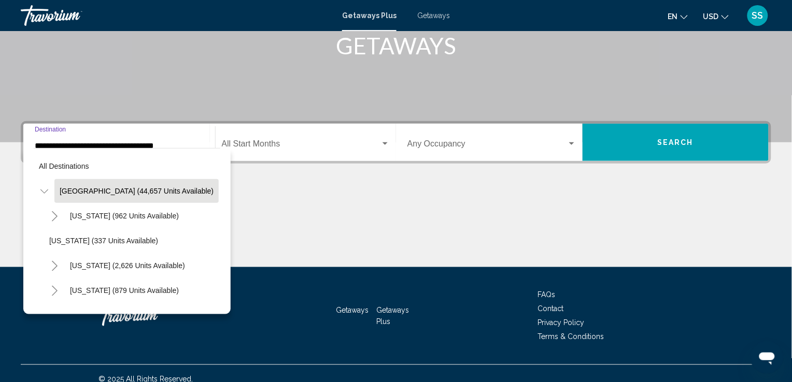
click at [55, 139] on div "**********" at bounding box center [119, 142] width 169 height 33
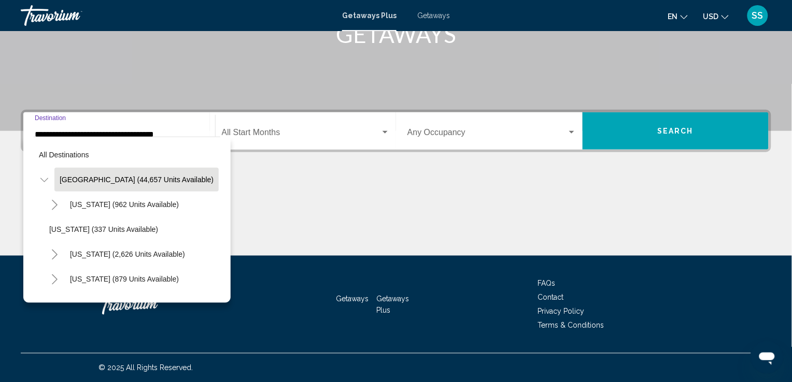
click at [55, 139] on div "All destinations [GEOGRAPHIC_DATA] (44,657 units available) [US_STATE] (962 uni…" at bounding box center [127, 217] width 187 height 161
click at [80, 134] on input "**********" at bounding box center [119, 134] width 169 height 9
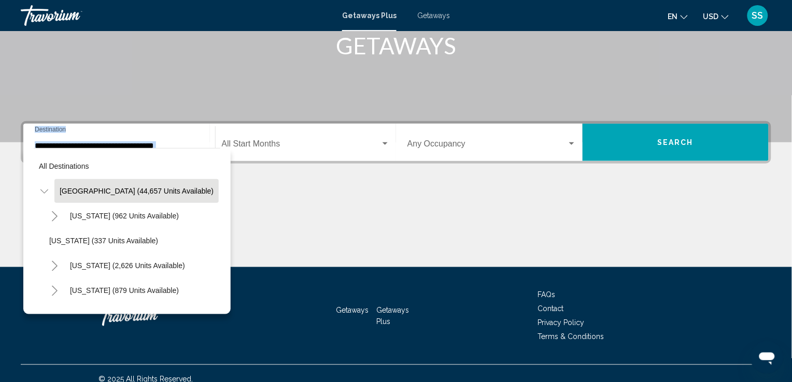
click at [80, 134] on div "**********" at bounding box center [119, 142] width 169 height 33
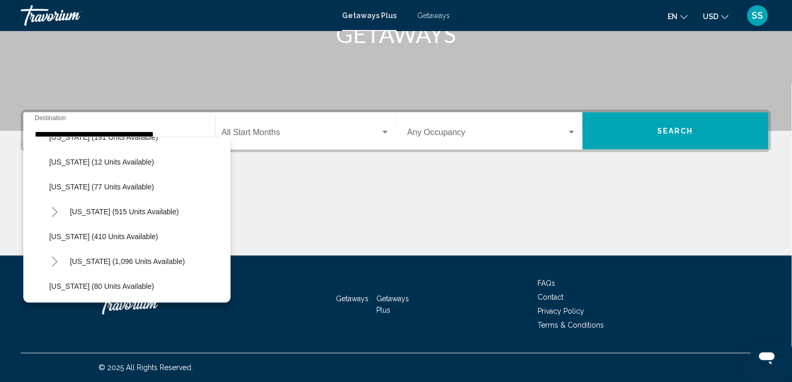
scroll to position [369, 0]
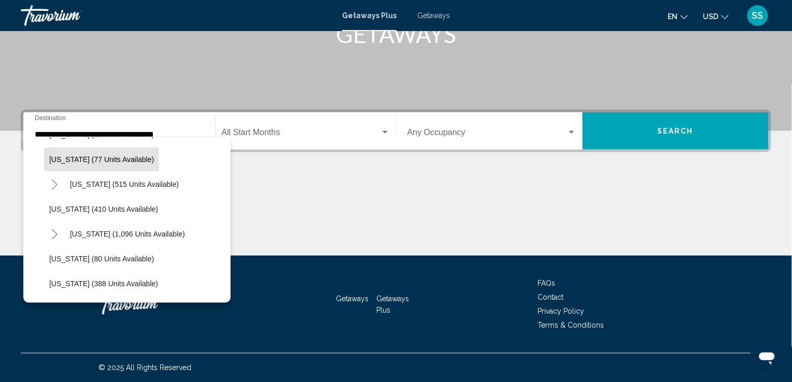
click at [79, 161] on span "[US_STATE] (77 units available)" at bounding box center [101, 159] width 105 height 8
type input "**********"
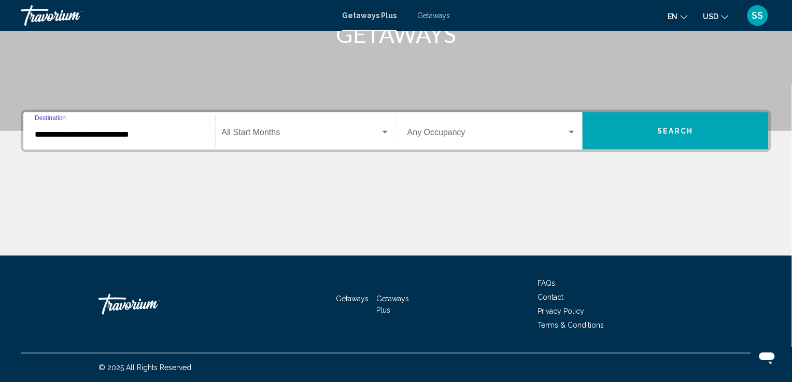
click at [79, 161] on div "**********" at bounding box center [396, 183] width 792 height 146
click at [322, 137] on span "Search widget" at bounding box center [301, 134] width 159 height 9
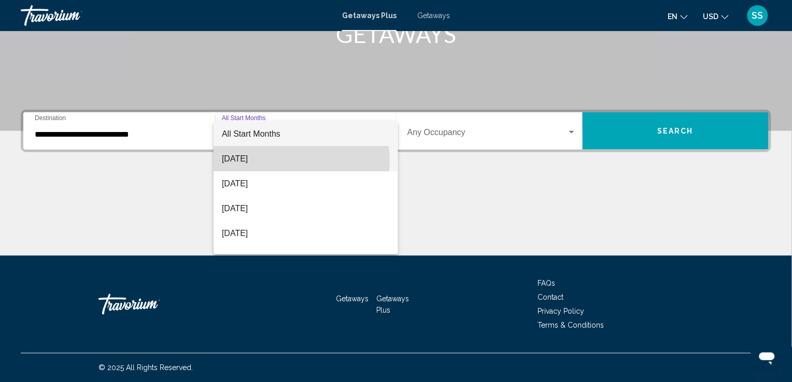
click at [279, 162] on span "[DATE]" at bounding box center [306, 159] width 168 height 25
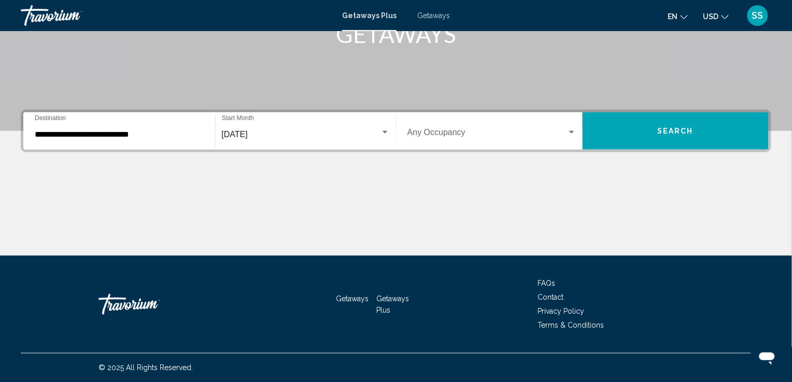
click at [565, 127] on div "Occupancy Any Occupancy" at bounding box center [491, 131] width 169 height 33
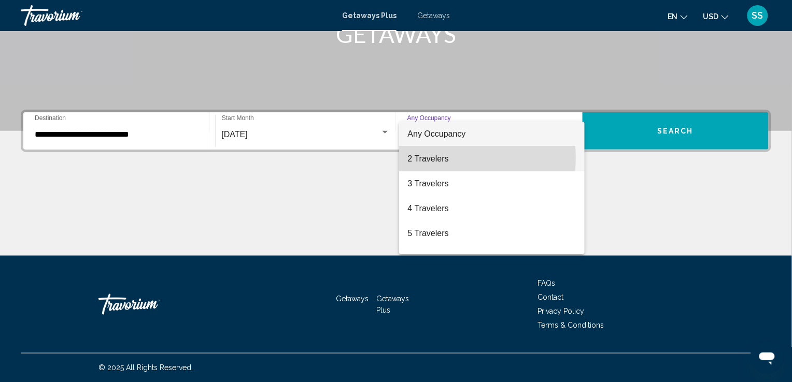
click at [442, 158] on span "2 Travelers" at bounding box center [491, 159] width 169 height 25
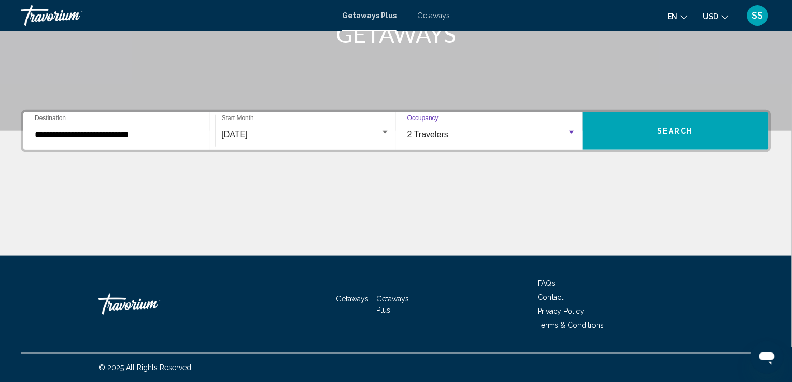
click at [660, 125] on button "Search" at bounding box center [676, 130] width 187 height 37
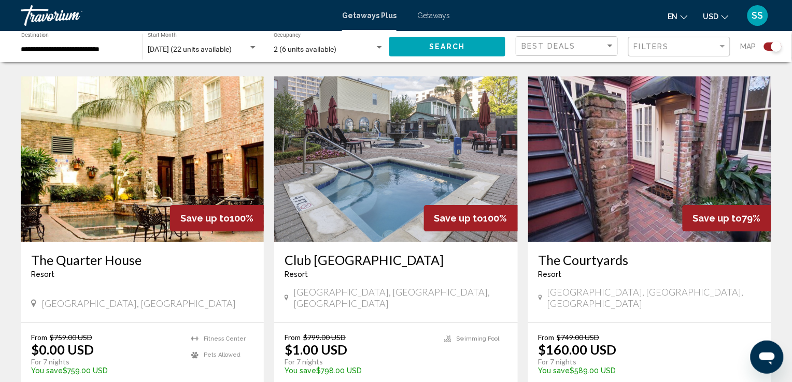
scroll to position [745, 0]
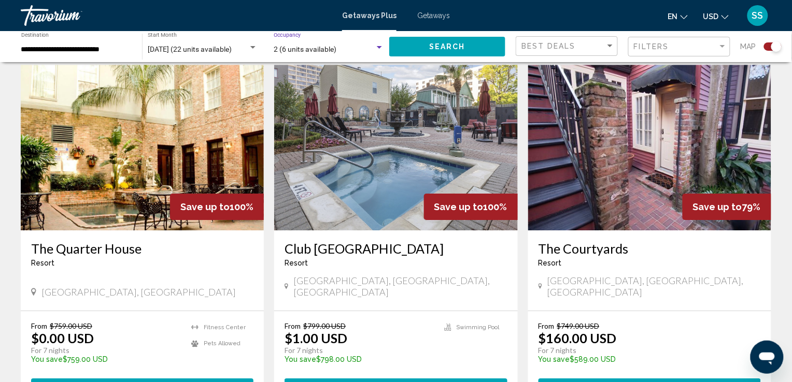
click at [380, 48] on div "Search widget" at bounding box center [379, 47] width 5 height 3
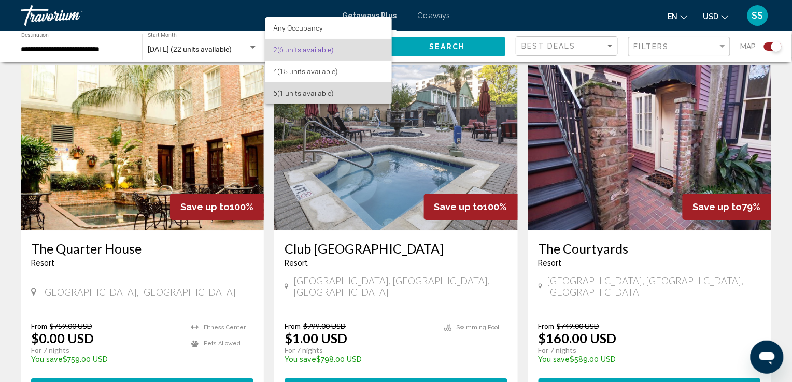
click at [328, 92] on span "6 (1 units available)" at bounding box center [329, 93] width 110 height 22
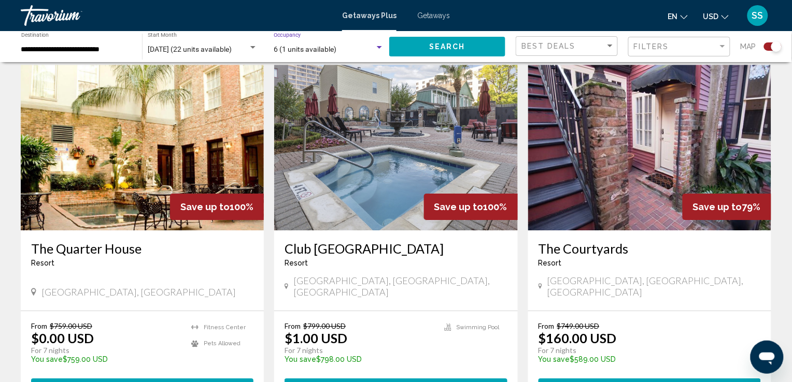
click at [377, 48] on div "Search widget" at bounding box center [379, 47] width 5 height 3
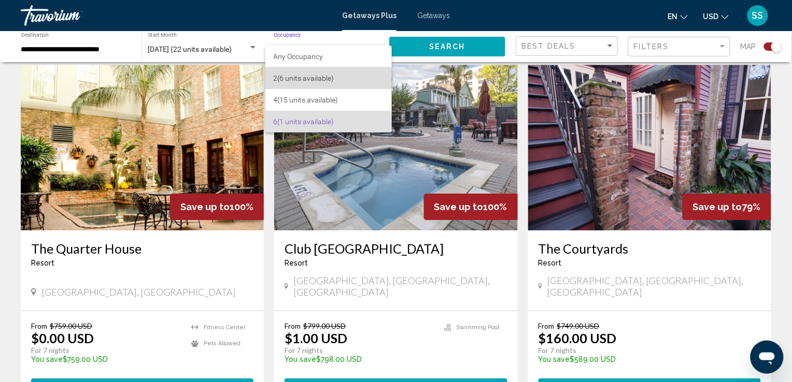
click at [301, 81] on span "2 (6 units available)" at bounding box center [329, 78] width 110 height 22
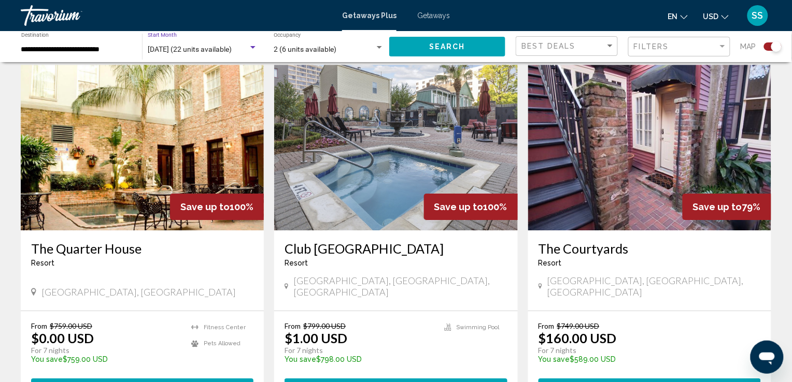
click at [250, 48] on div "Search widget" at bounding box center [252, 47] width 5 height 3
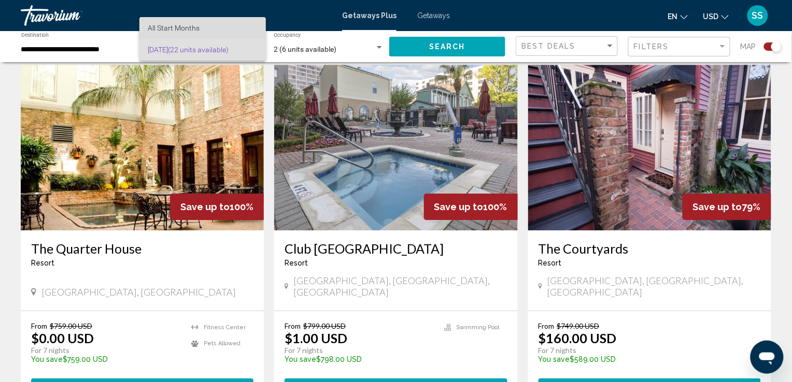
click at [199, 27] on span "All Start Months" at bounding box center [174, 28] width 52 height 8
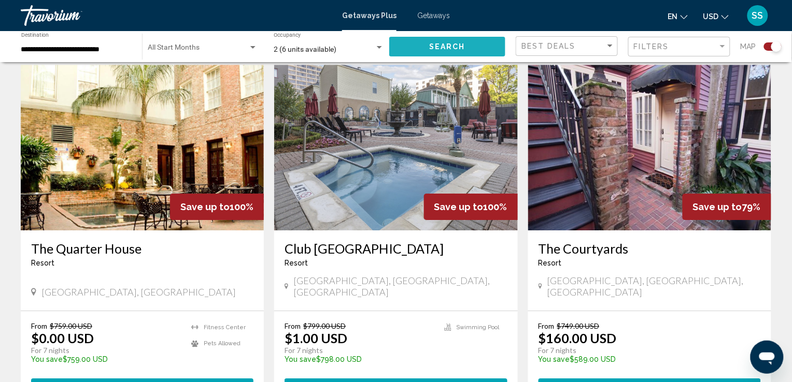
click at [469, 46] on button "Search" at bounding box center [447, 46] width 116 height 19
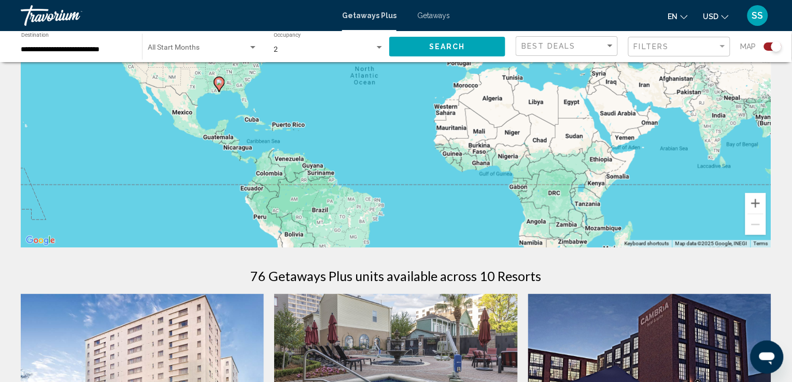
scroll to position [78, 0]
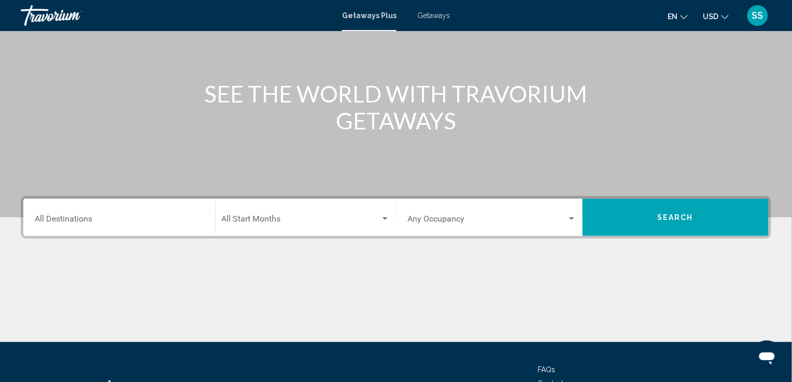
scroll to position [178, 0]
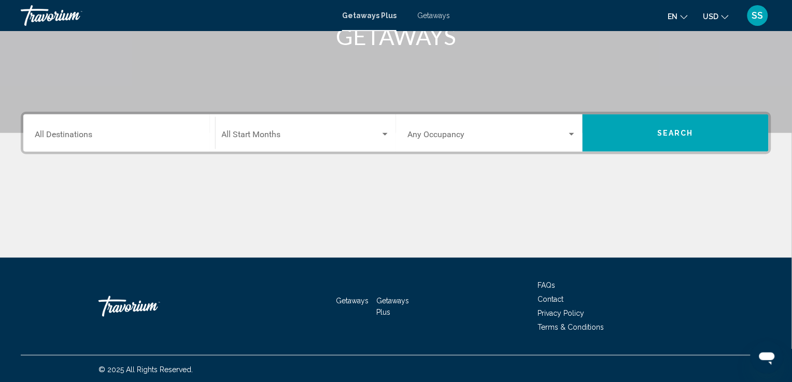
click at [65, 126] on div "Destination All Destinations" at bounding box center [119, 133] width 169 height 33
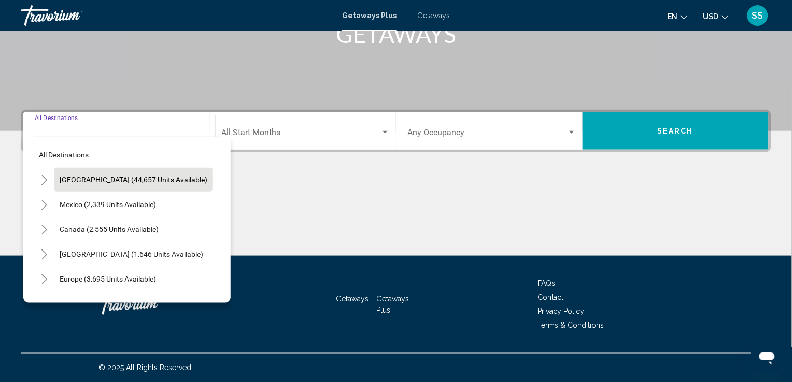
click at [113, 182] on span "[GEOGRAPHIC_DATA] (44,657 units available)" at bounding box center [134, 180] width 148 height 8
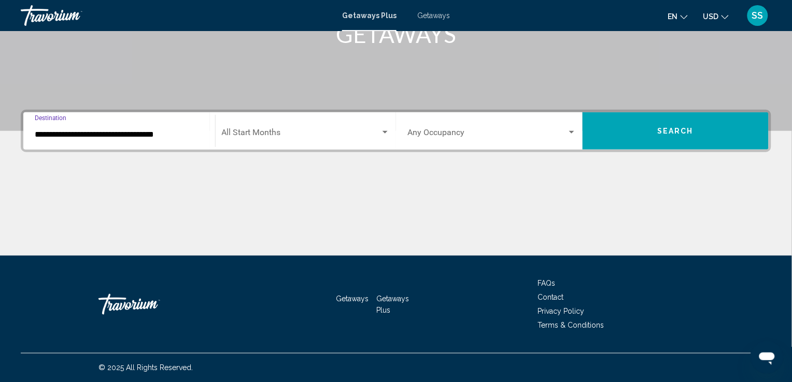
click at [68, 133] on input "**********" at bounding box center [119, 134] width 169 height 9
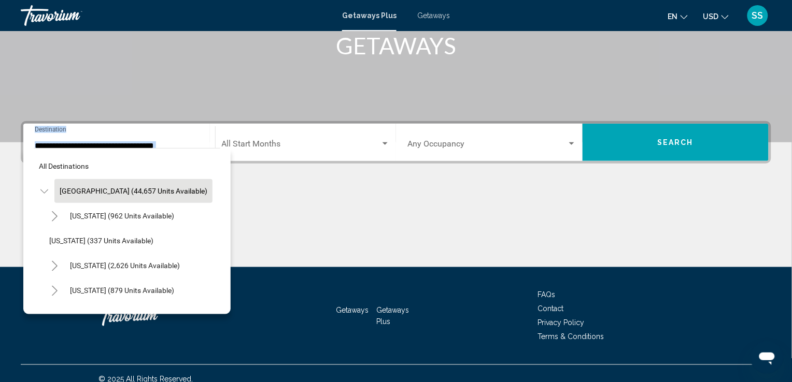
click at [68, 133] on div "**********" at bounding box center [119, 142] width 169 height 33
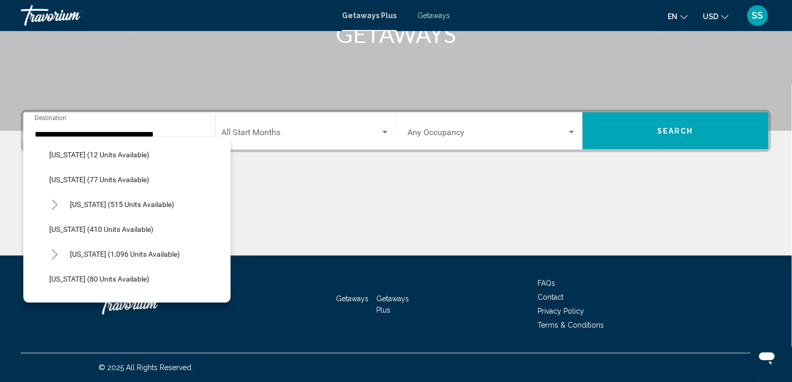
scroll to position [355, 0]
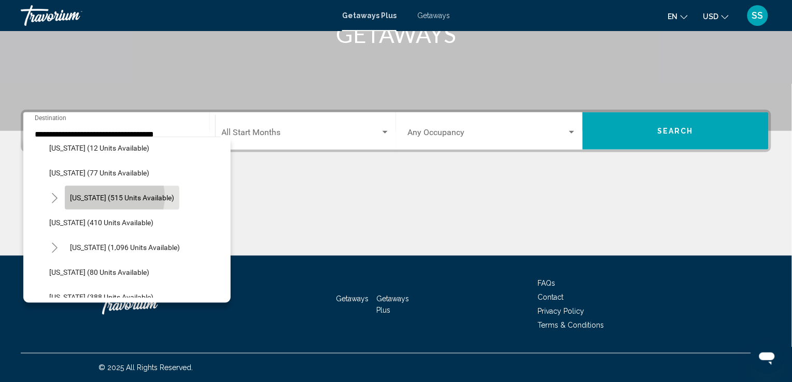
click at [113, 197] on span "[US_STATE] (515 units available)" at bounding box center [122, 198] width 104 height 8
type input "**********"
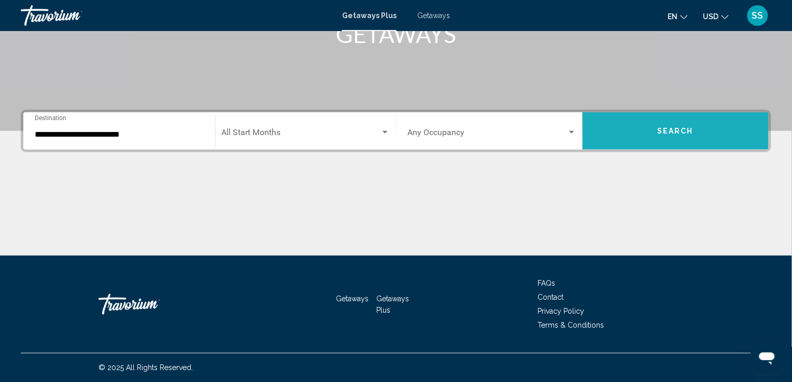
click at [650, 132] on button "Search" at bounding box center [676, 130] width 187 height 37
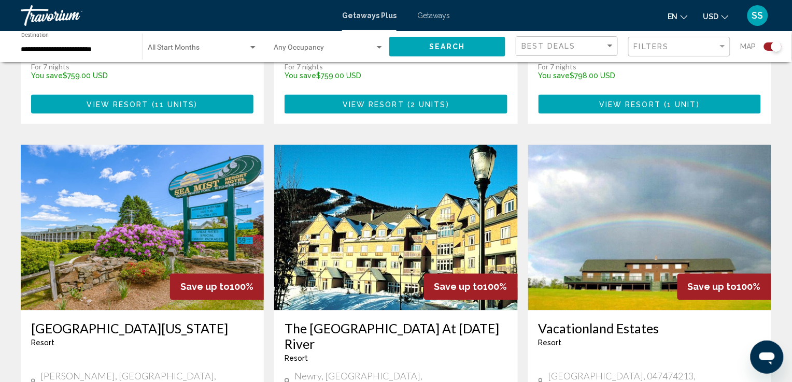
scroll to position [1475, 0]
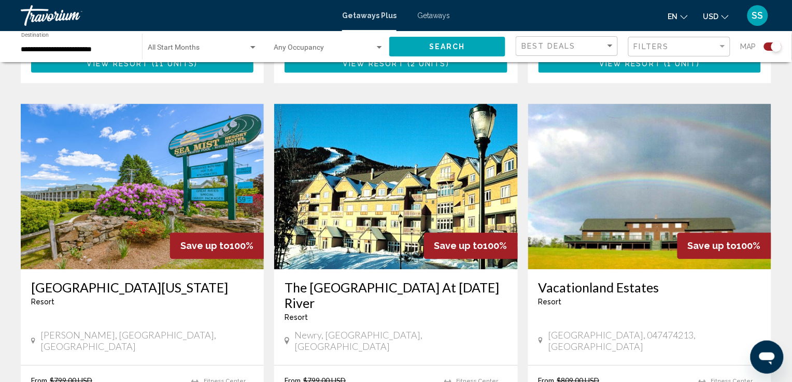
click at [162, 155] on img "Main content" at bounding box center [142, 187] width 243 height 166
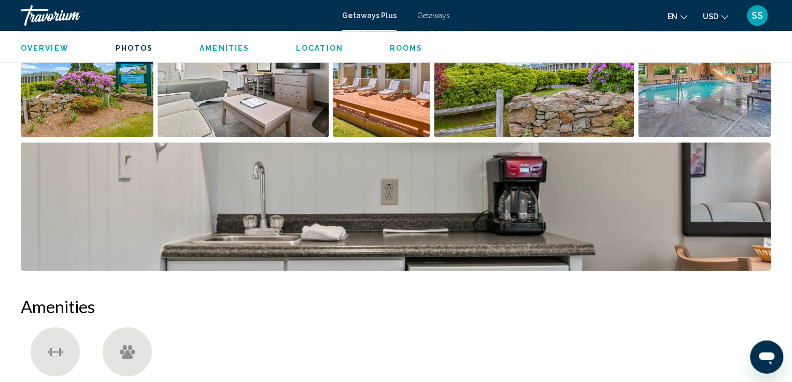
scroll to position [545, 0]
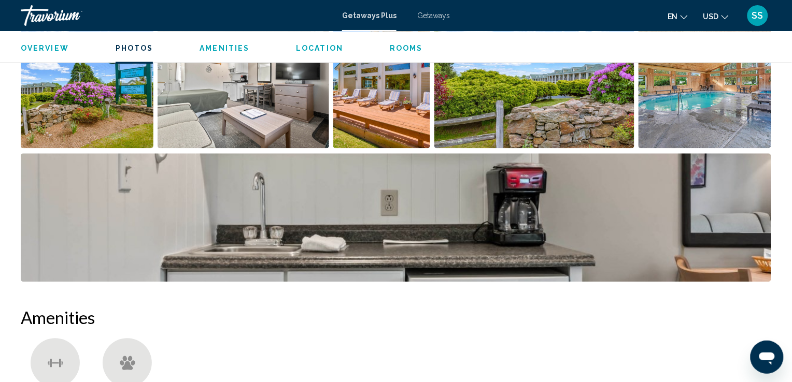
click at [698, 110] on img "Open full-screen image slider" at bounding box center [705, 84] width 133 height 129
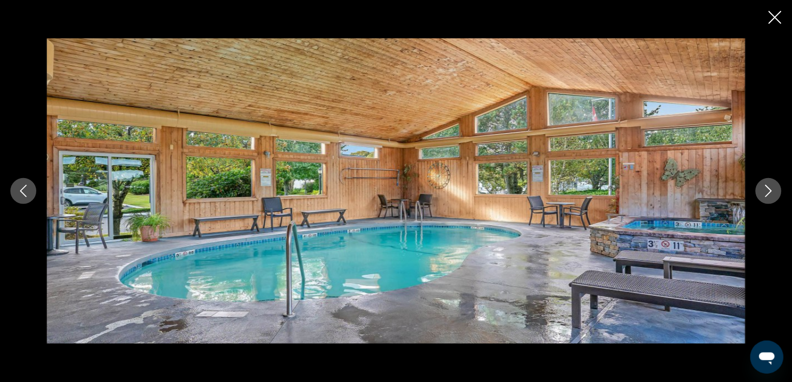
click at [766, 188] on icon "Next image" at bounding box center [768, 191] width 12 height 12
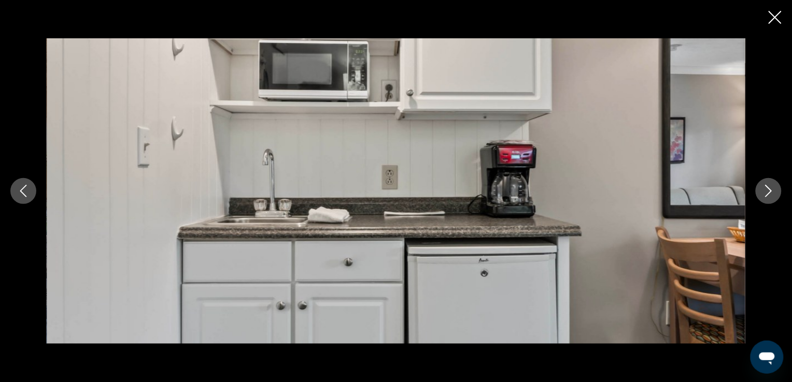
click at [766, 188] on icon "Next image" at bounding box center [768, 191] width 12 height 12
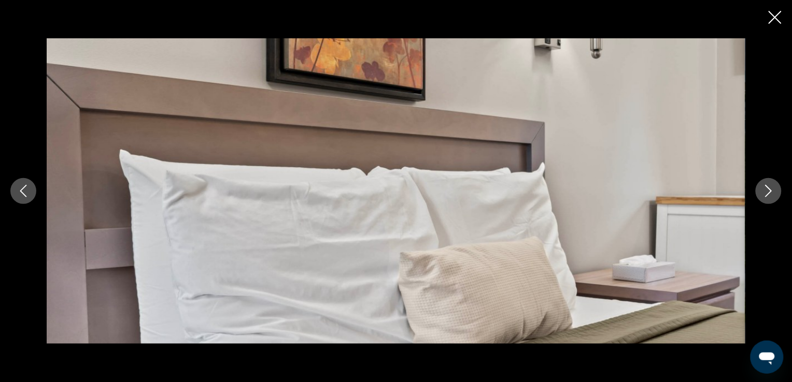
click at [766, 188] on icon "Next image" at bounding box center [768, 191] width 12 height 12
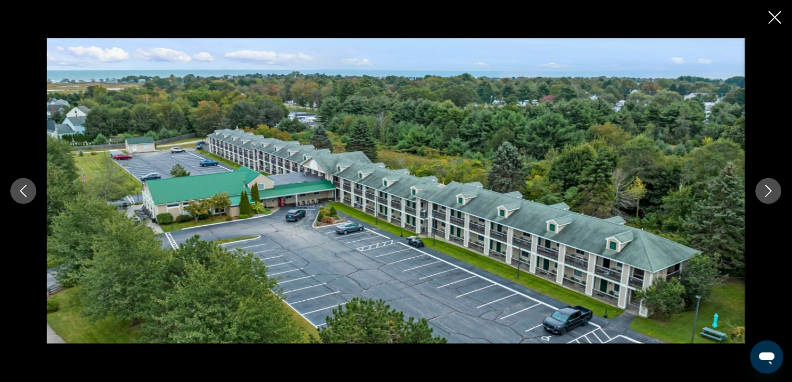
click at [766, 188] on icon "Next image" at bounding box center [768, 191] width 12 height 12
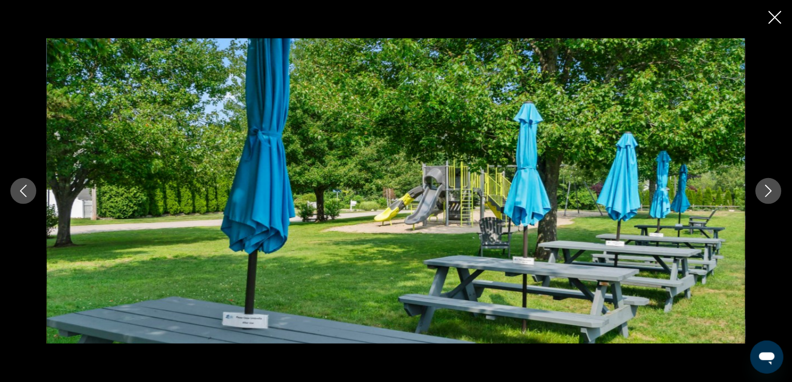
click at [766, 188] on icon "Next image" at bounding box center [768, 191] width 12 height 12
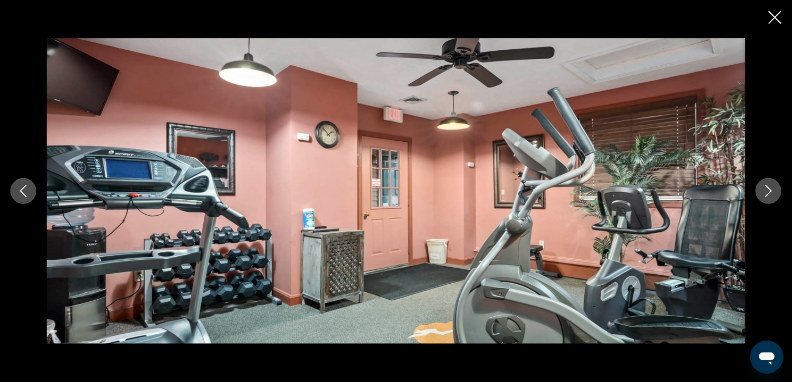
click at [766, 188] on icon "Next image" at bounding box center [768, 191] width 12 height 12
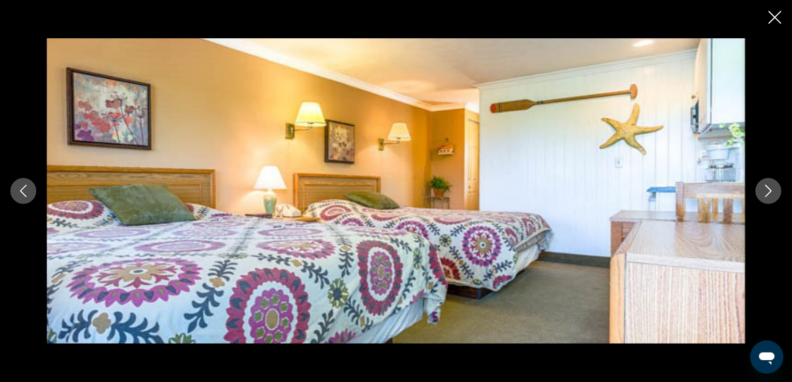
click at [771, 21] on icon "Close slideshow" at bounding box center [775, 17] width 13 height 13
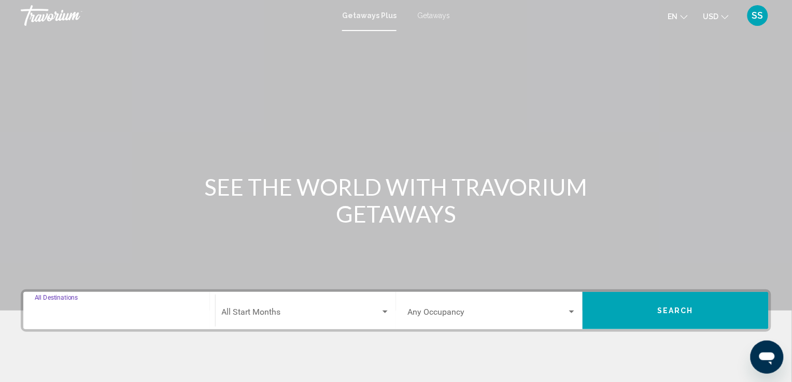
click at [86, 314] on input "Destination All Destinations" at bounding box center [119, 314] width 169 height 9
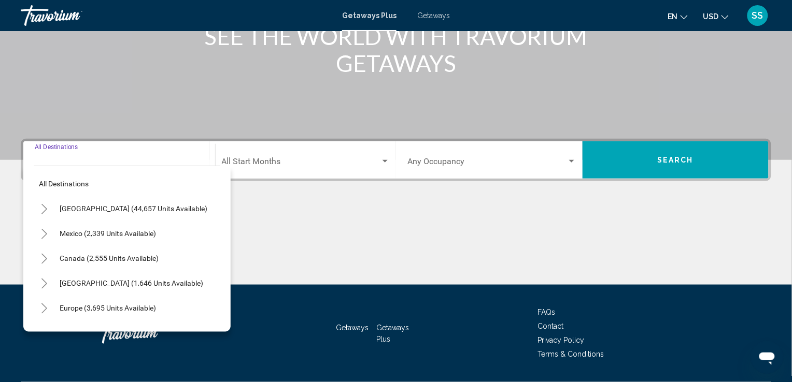
scroll to position [180, 0]
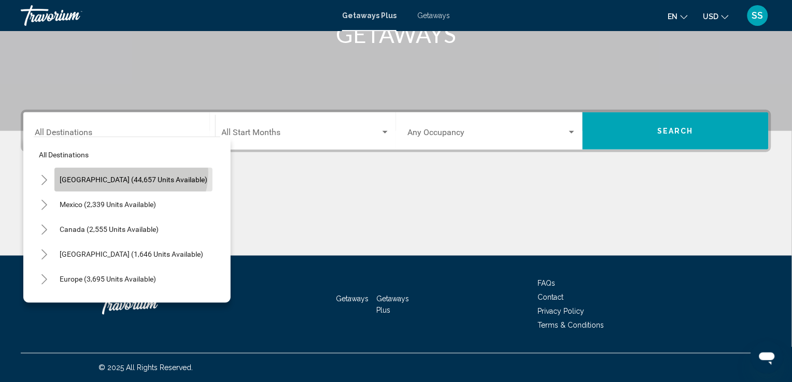
click at [130, 173] on button "[GEOGRAPHIC_DATA] (44,657 units available)" at bounding box center [133, 180] width 158 height 24
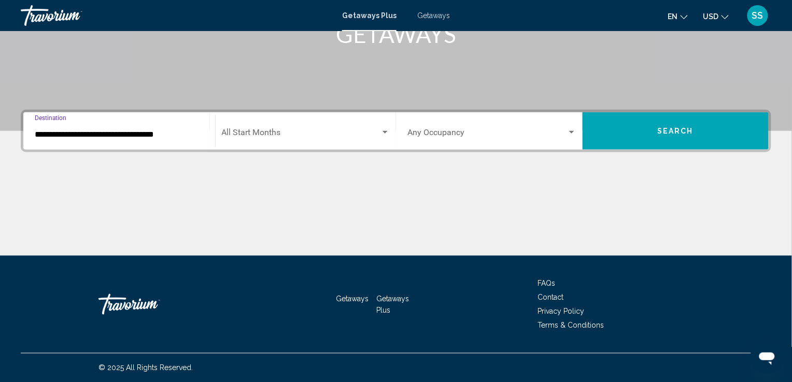
click at [68, 136] on input "**********" at bounding box center [119, 134] width 169 height 9
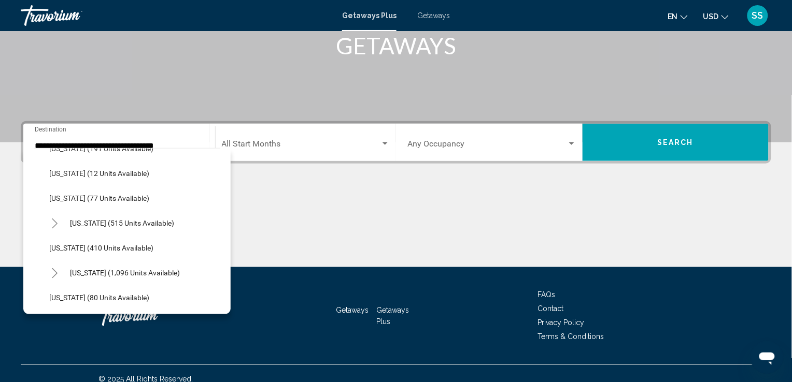
scroll to position [348, 0]
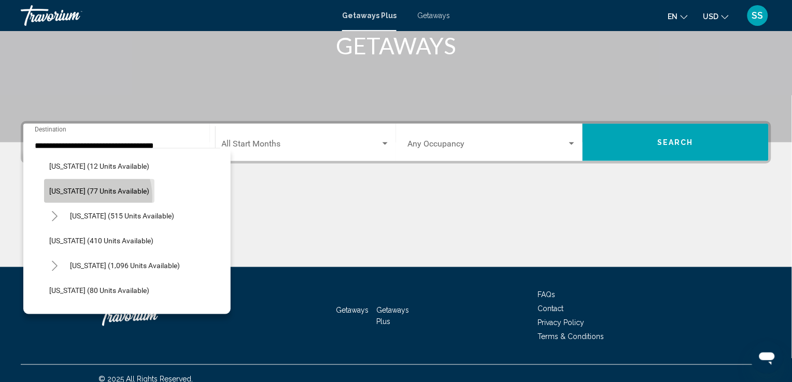
click at [83, 197] on button "[US_STATE] (77 units available)" at bounding box center [99, 191] width 110 height 24
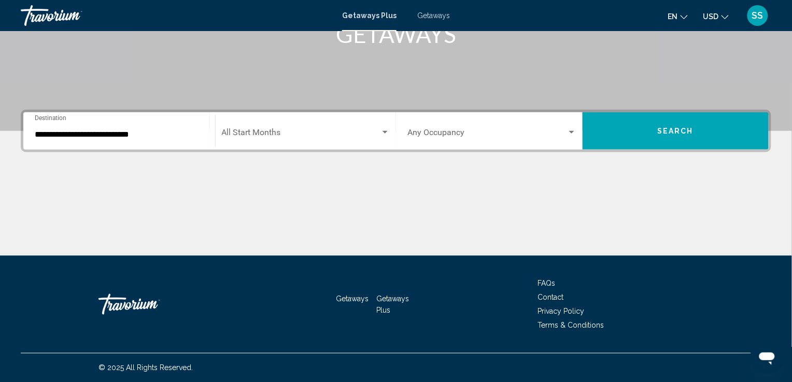
click at [65, 139] on div "**********" at bounding box center [119, 131] width 169 height 33
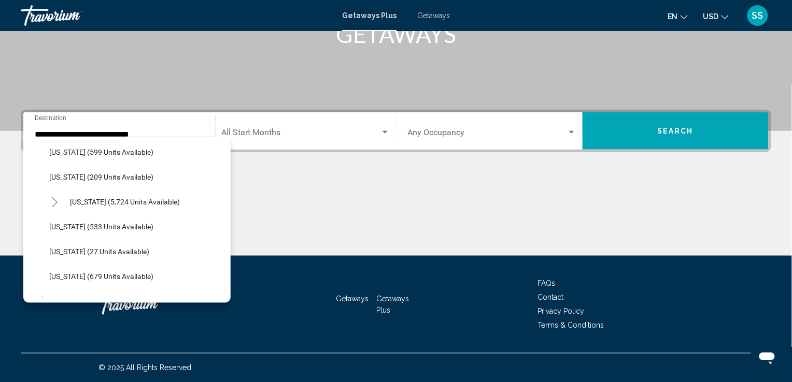
scroll to position [905, 0]
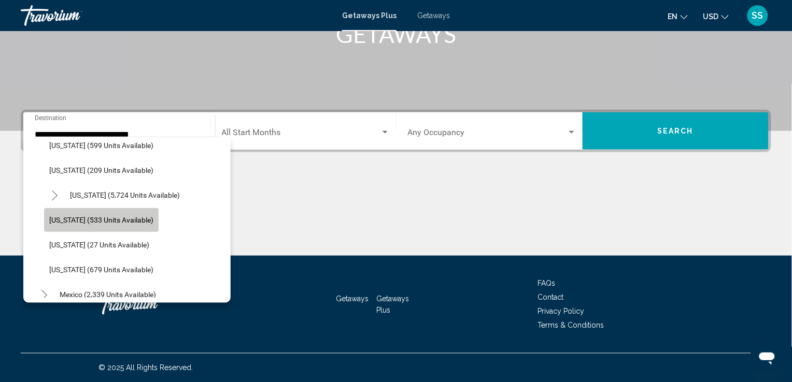
click at [84, 217] on span "[US_STATE] (533 units available)" at bounding box center [101, 220] width 104 height 8
type input "**********"
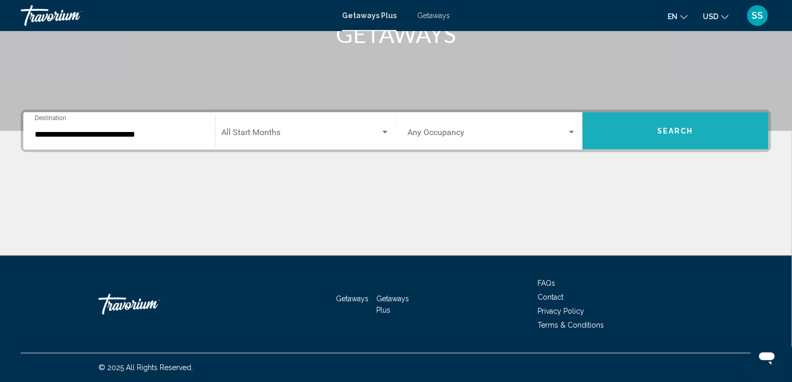
click at [663, 123] on button "Search" at bounding box center [676, 130] width 187 height 37
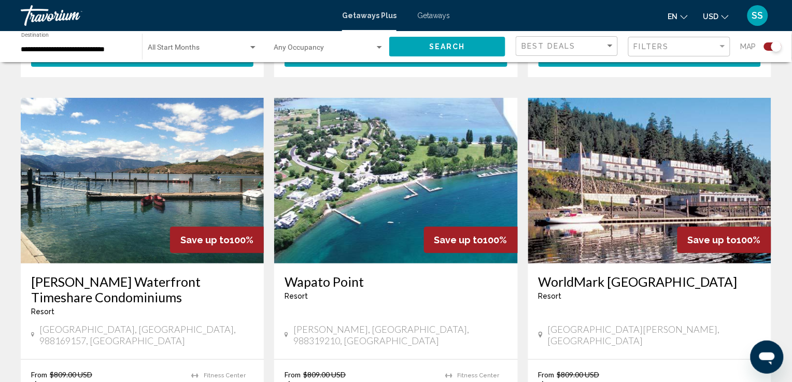
scroll to position [1100, 0]
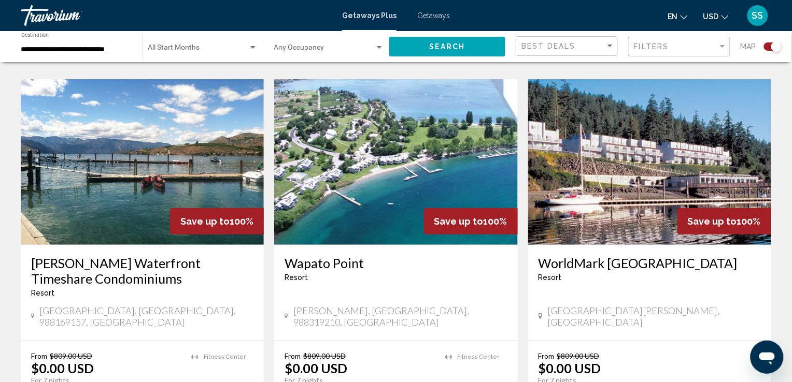
click at [651, 155] on img "Main content" at bounding box center [649, 162] width 243 height 166
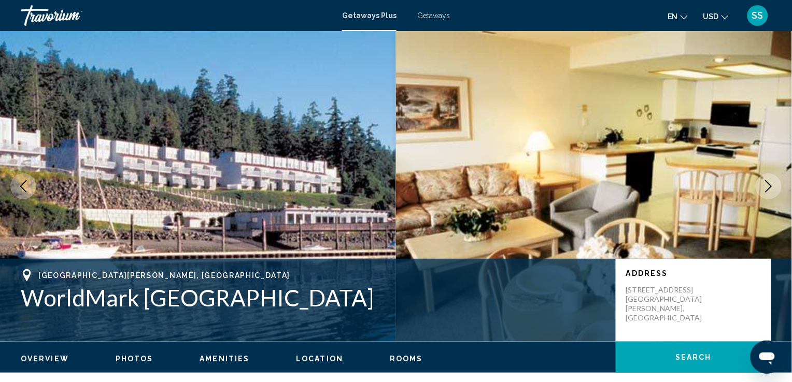
click at [768, 185] on icon "Next image" at bounding box center [768, 186] width 12 height 12
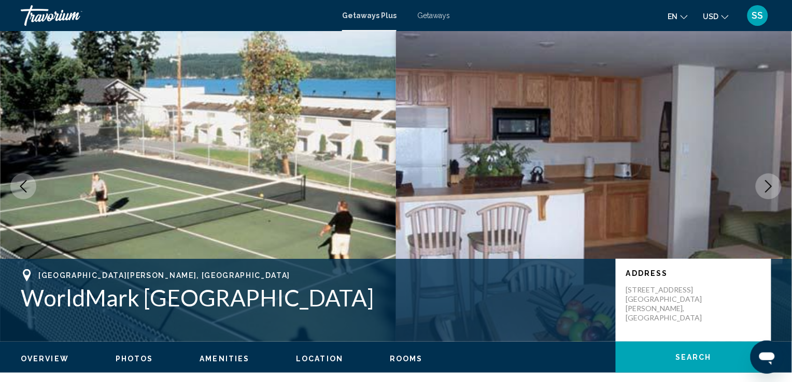
click at [768, 185] on icon "Next image" at bounding box center [768, 186] width 12 height 12
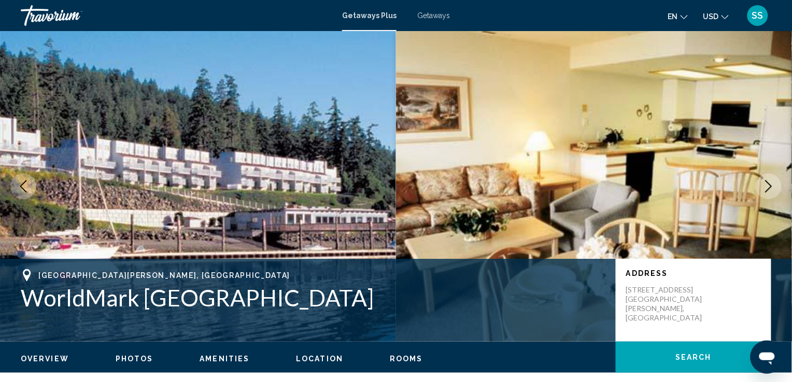
click at [768, 185] on icon "Next image" at bounding box center [768, 186] width 12 height 12
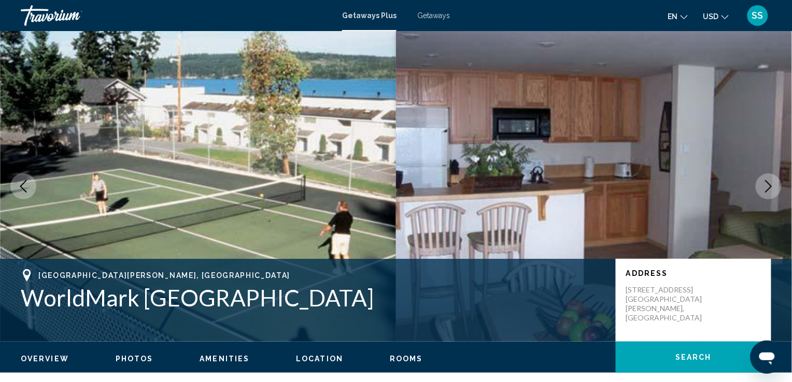
click at [768, 185] on icon "Next image" at bounding box center [768, 186] width 12 height 12
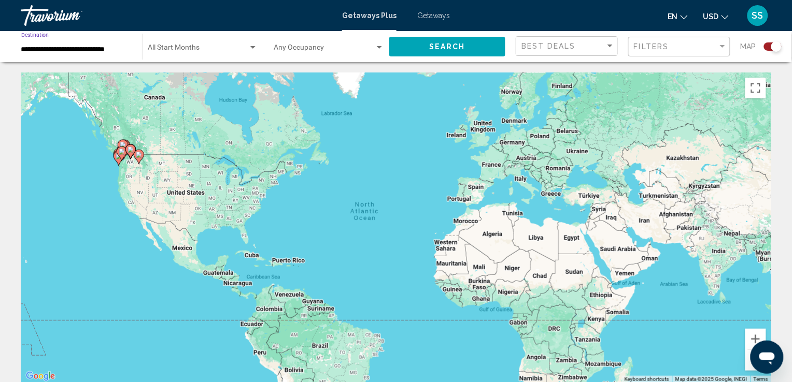
click at [52, 50] on input "**********" at bounding box center [76, 50] width 110 height 8
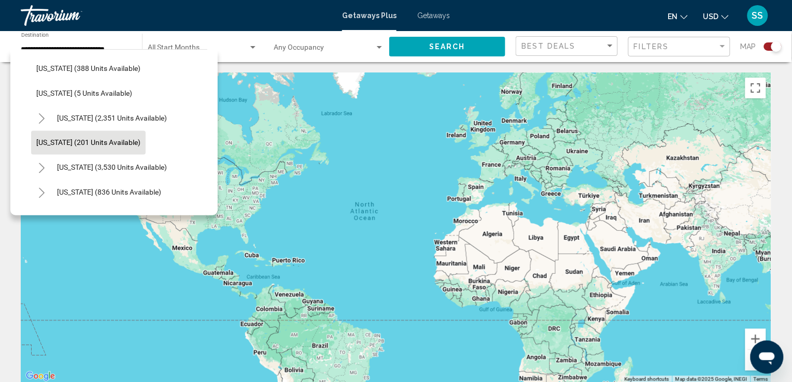
scroll to position [509, 0]
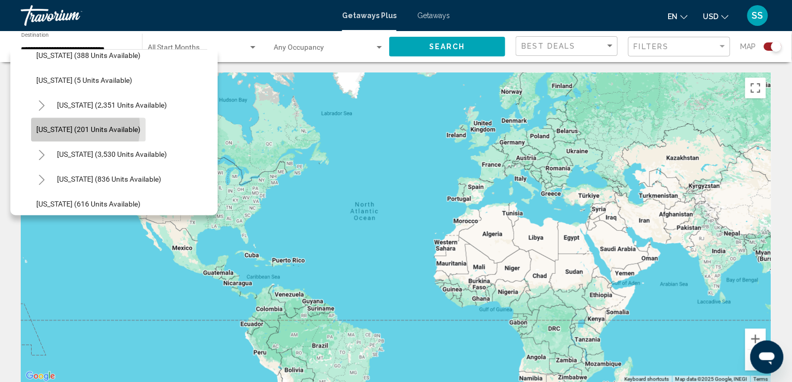
click at [58, 127] on span "[US_STATE] (201 units available)" at bounding box center [88, 130] width 104 height 8
type input "**********"
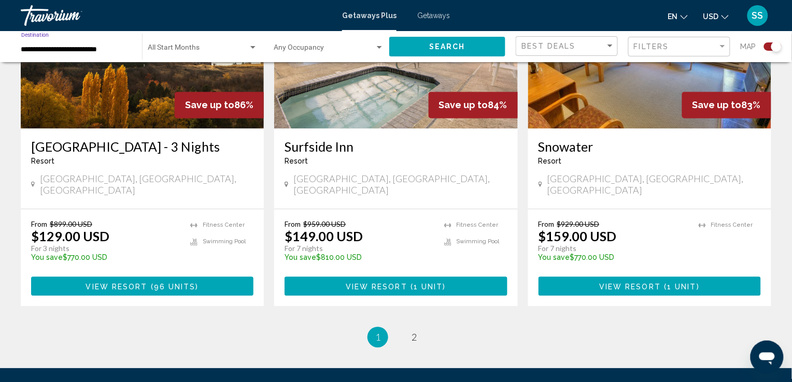
scroll to position [1619, 0]
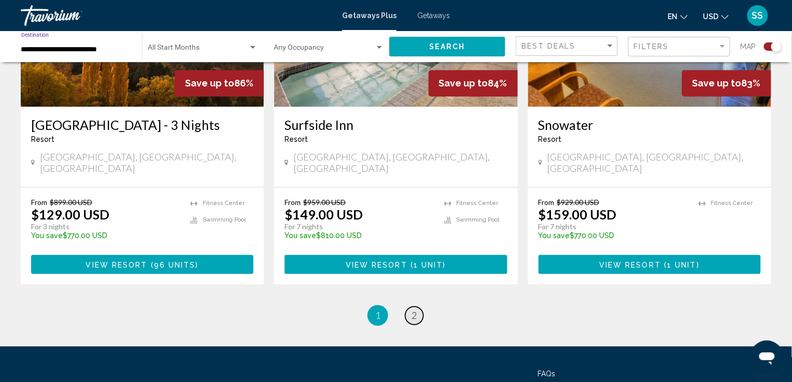
click at [410, 307] on link "page 2" at bounding box center [414, 316] width 18 height 18
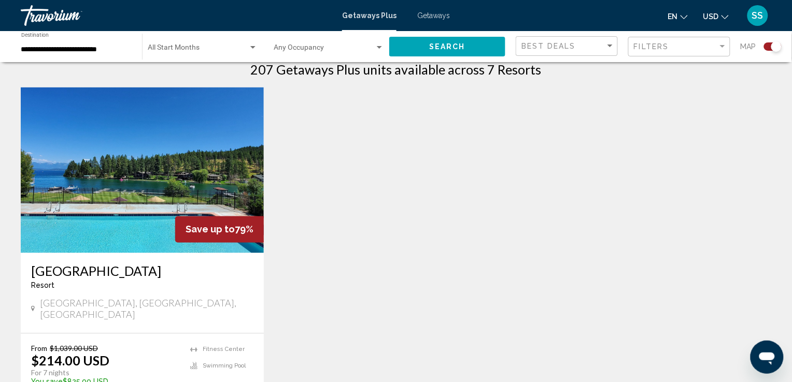
scroll to position [345, 0]
